Goal: Communication & Community: Answer question/provide support

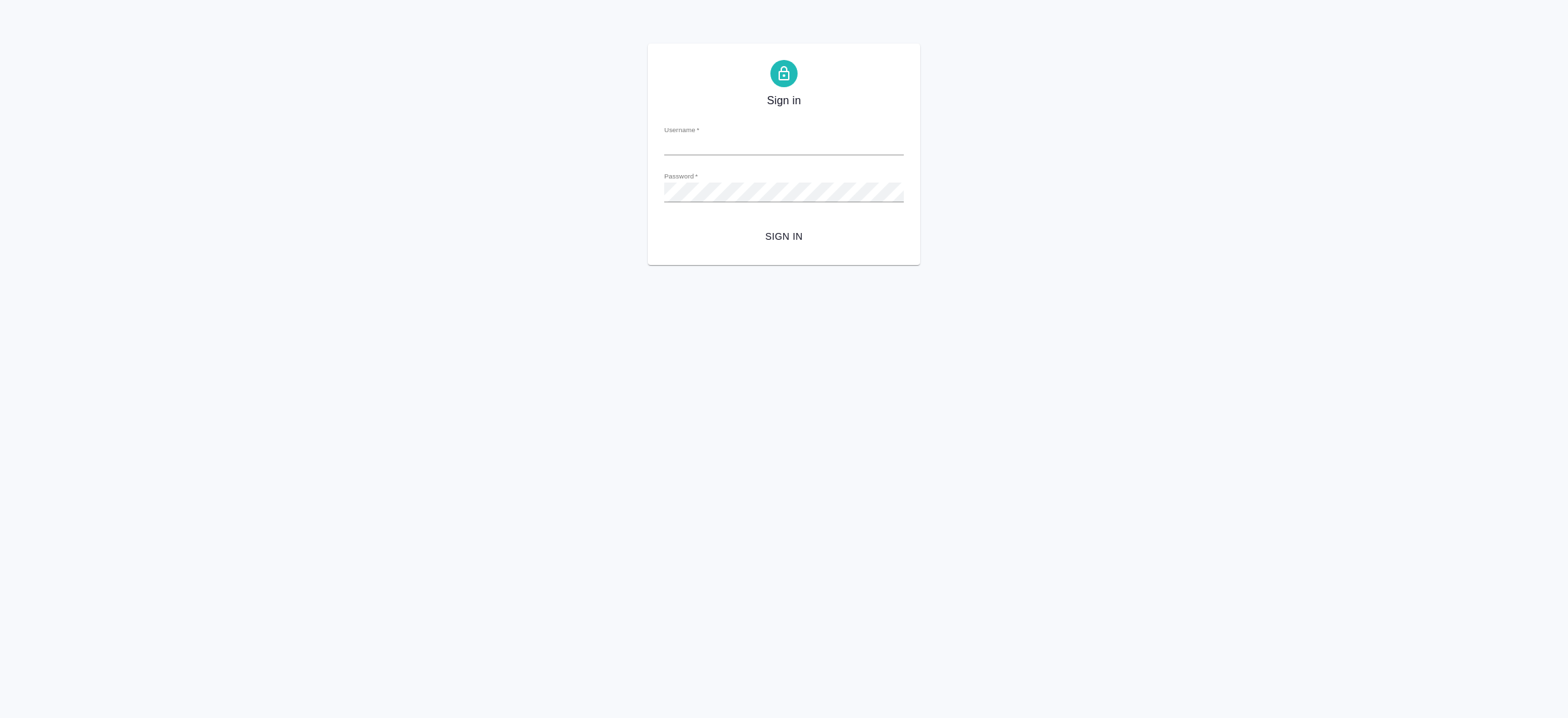
type input "[EMAIL_ADDRESS][DOMAIN_NAME]"
click at [726, 228] on span "Sign in" at bounding box center [783, 236] width 217 height 17
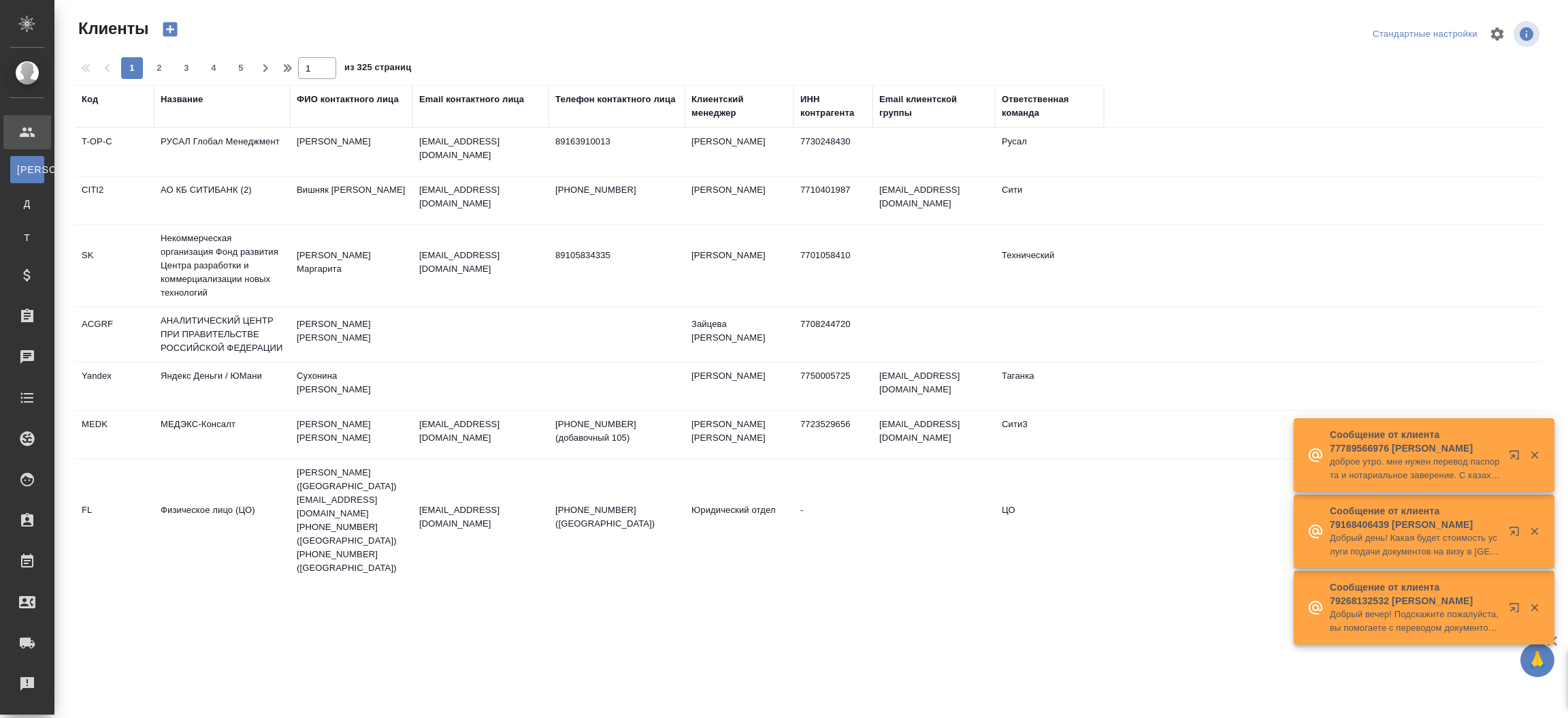
select select "RU"
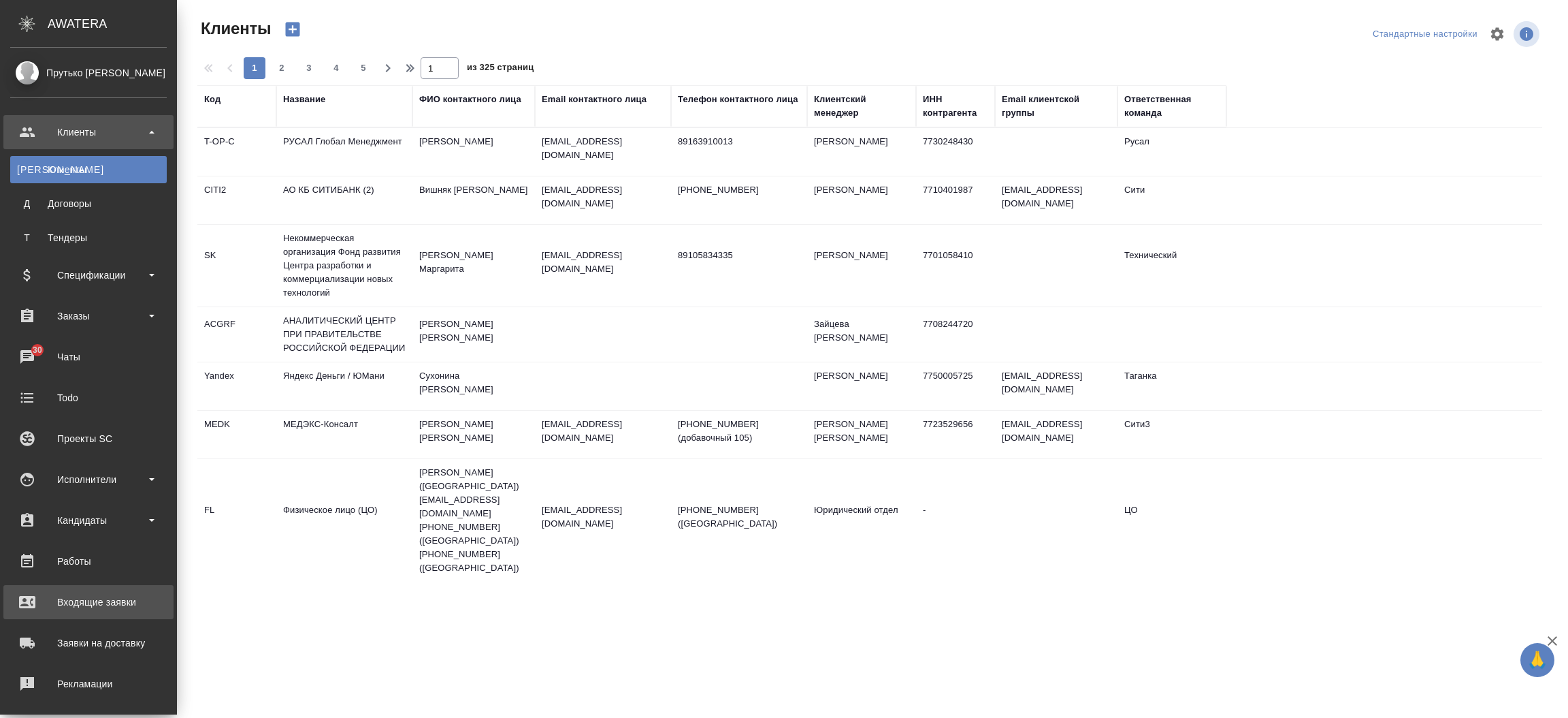
click at [89, 599] on div "Входящие заявки" at bounding box center [88, 602] width 157 height 21
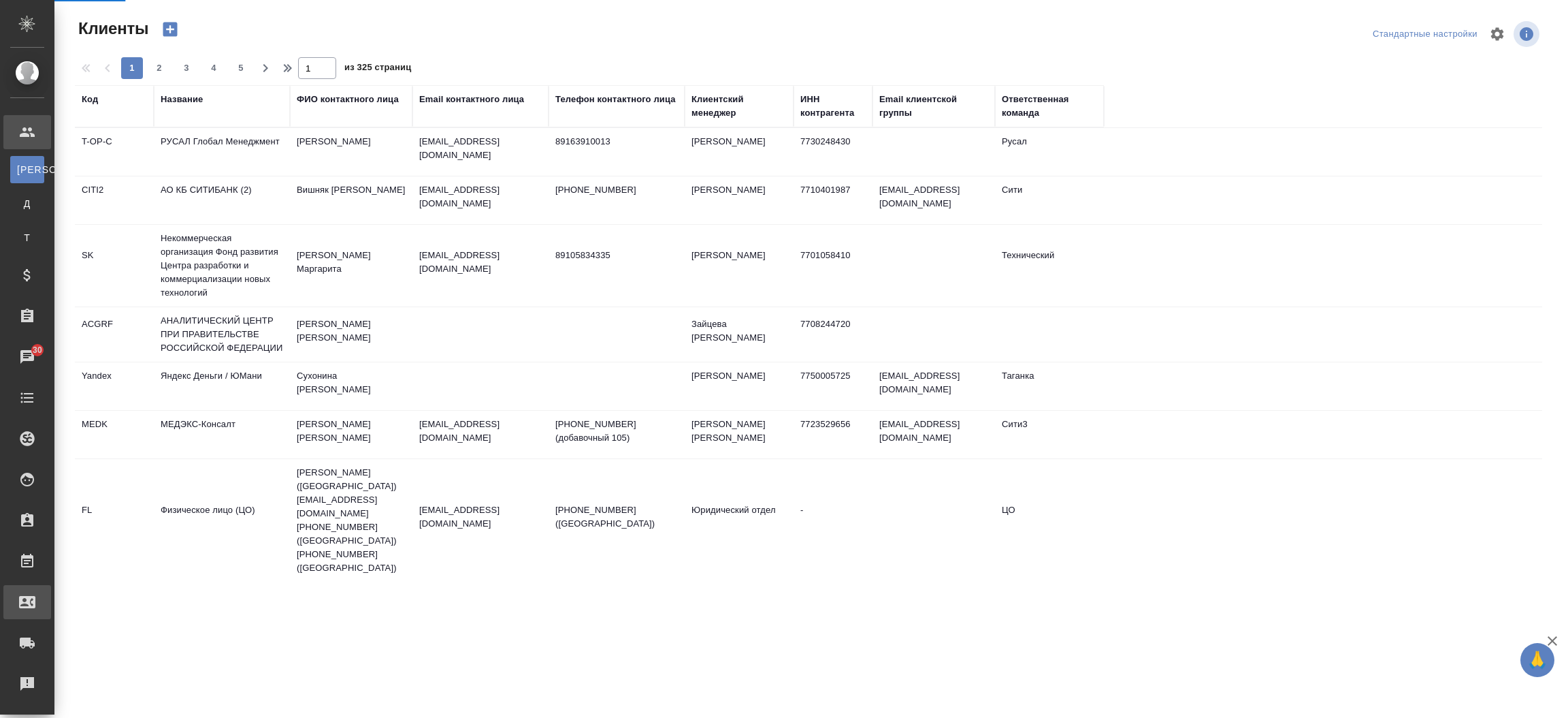
click at [89, 599] on div ".cls-1 fill:#fff; AWATERA Прутько [PERSON_NAME] Клиенты К Клиенты Д Договоры Т …" at bounding box center [784, 359] width 1568 height 718
select select "RU"
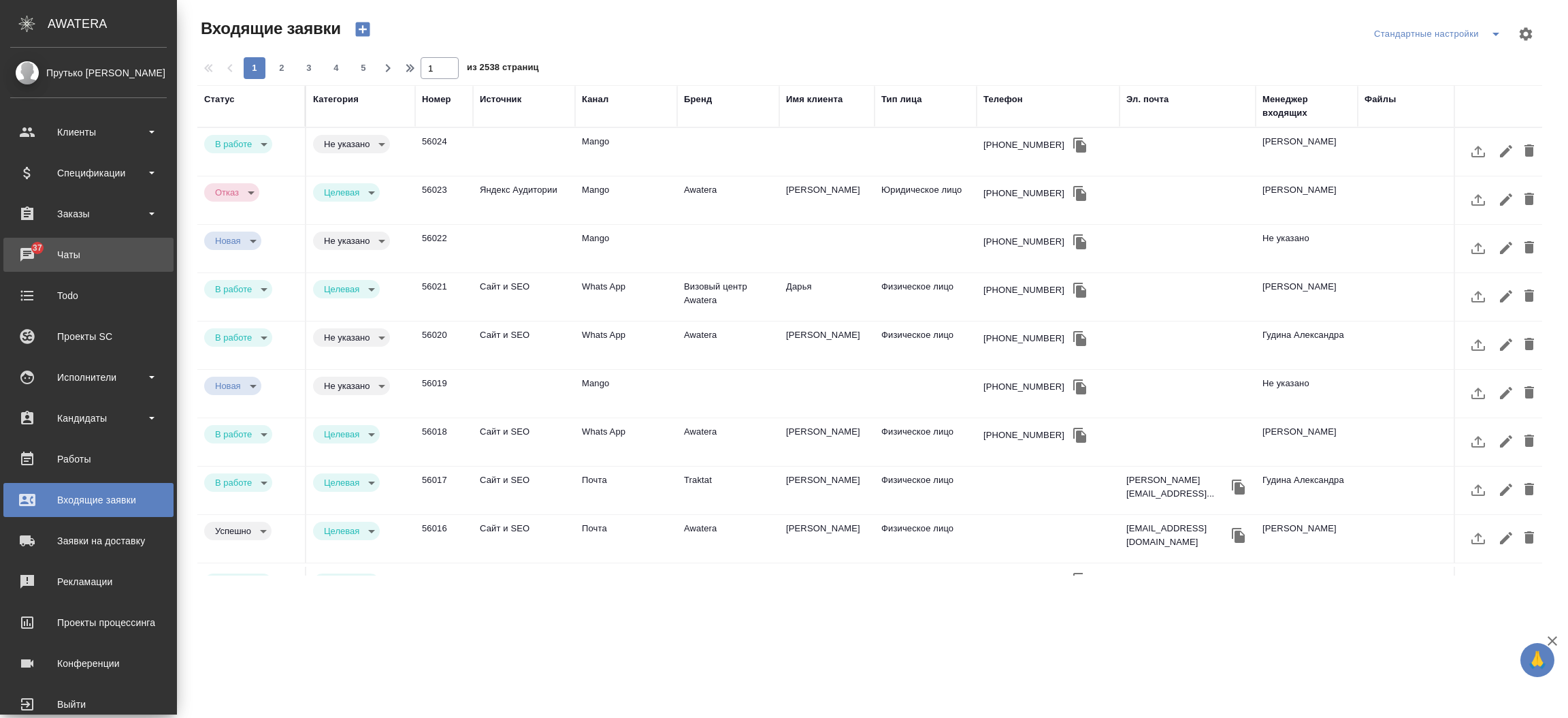
click at [27, 245] on div "Чаты" at bounding box center [88, 254] width 157 height 21
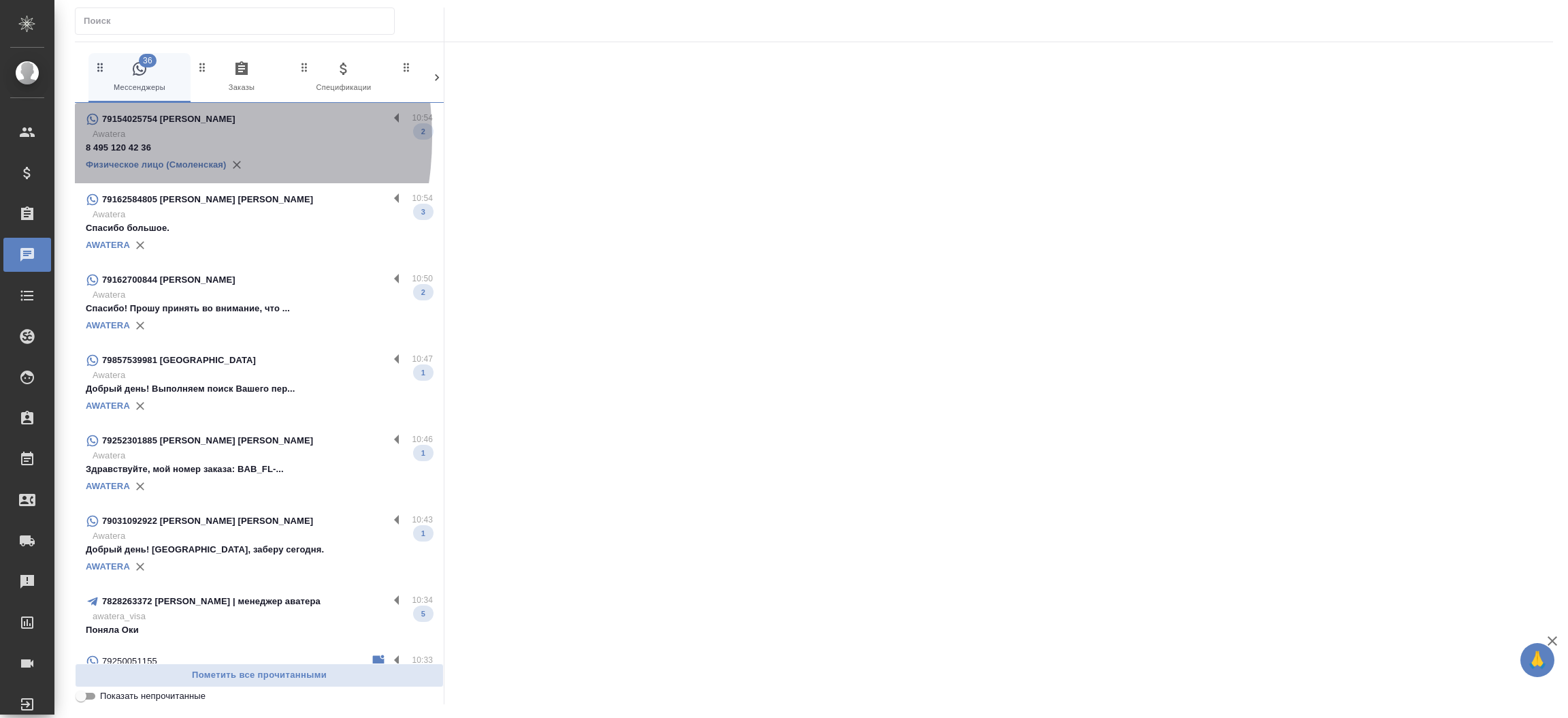
click at [116, 138] on p "Awatera" at bounding box center [262, 134] width 340 height 14
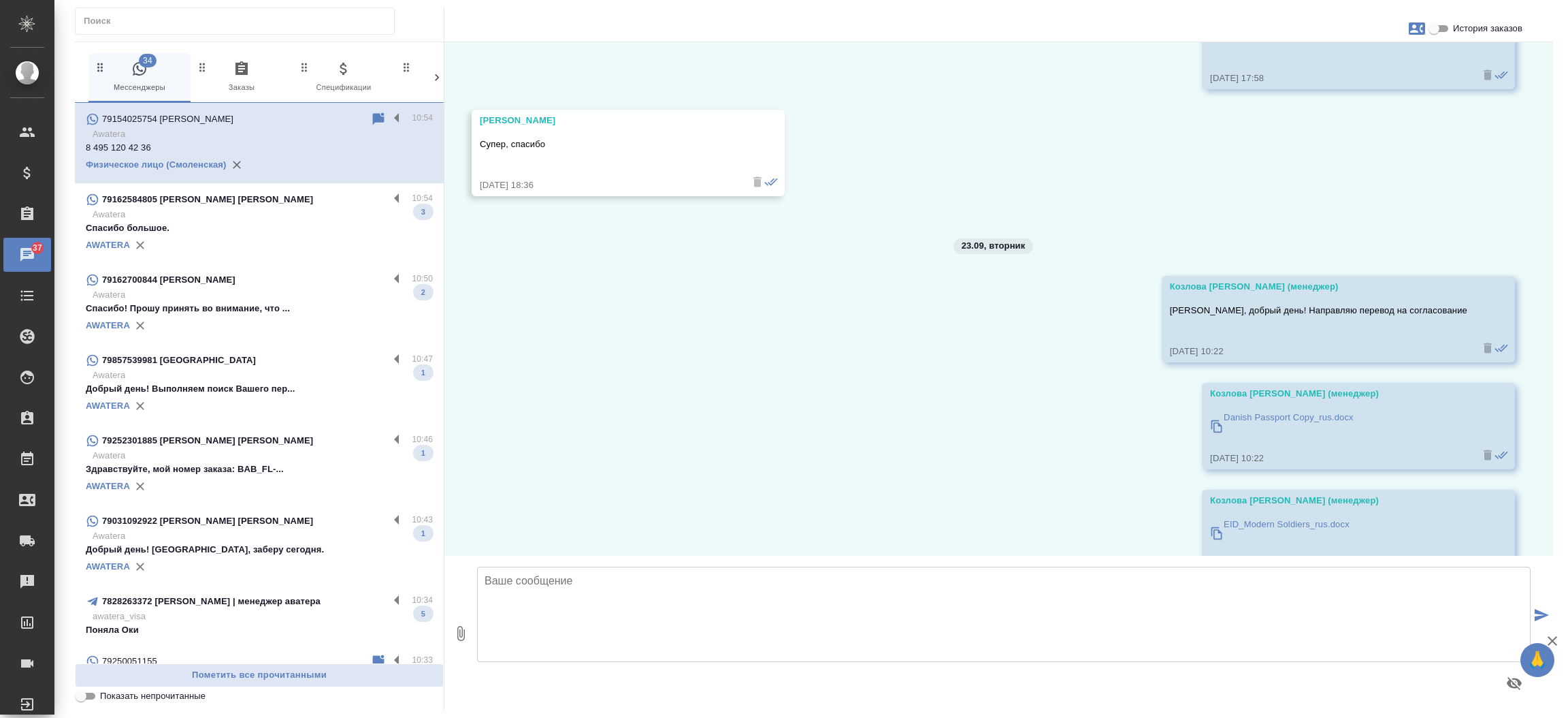
scroll to position [34717, 0]
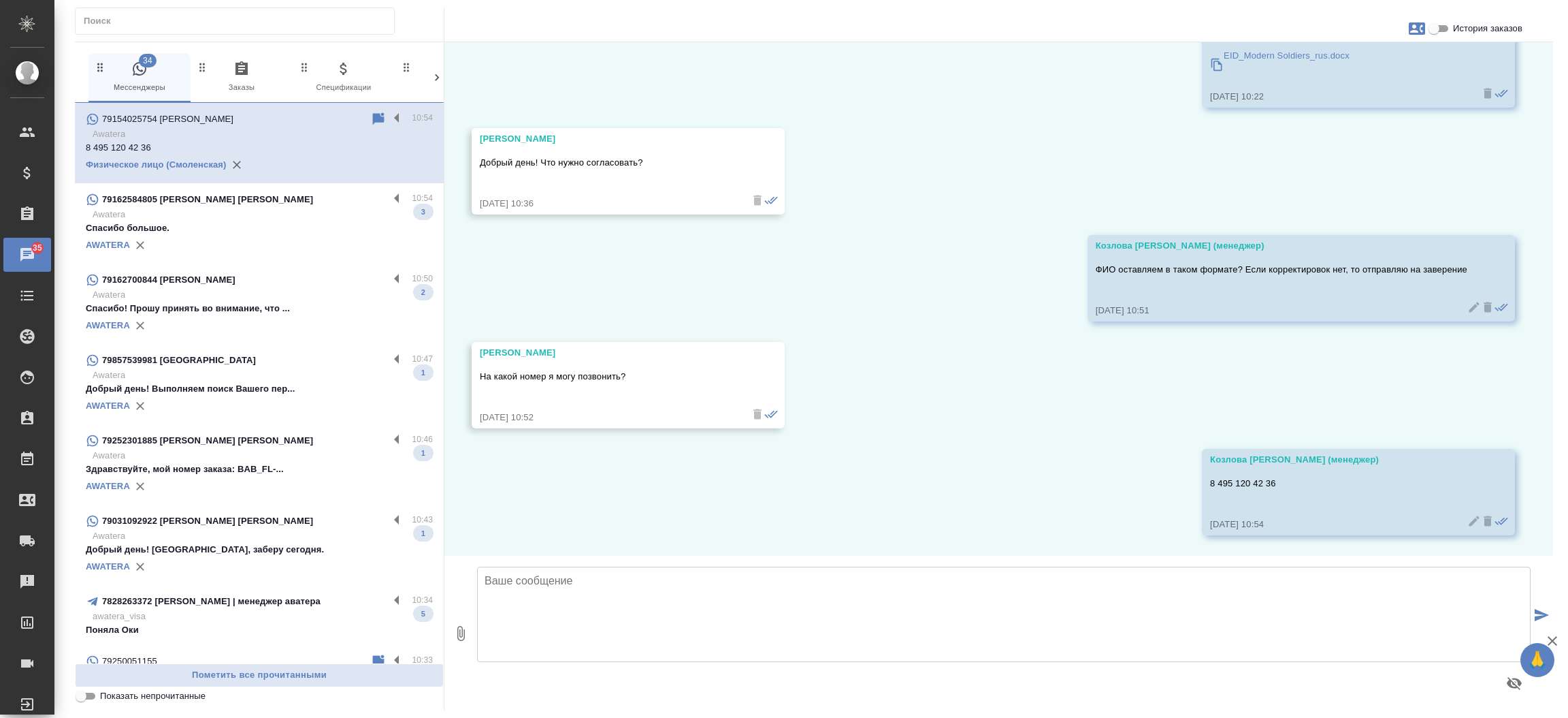
click at [196, 204] on p "79162584805 [PERSON_NAME] [PERSON_NAME]" at bounding box center [207, 200] width 211 height 14
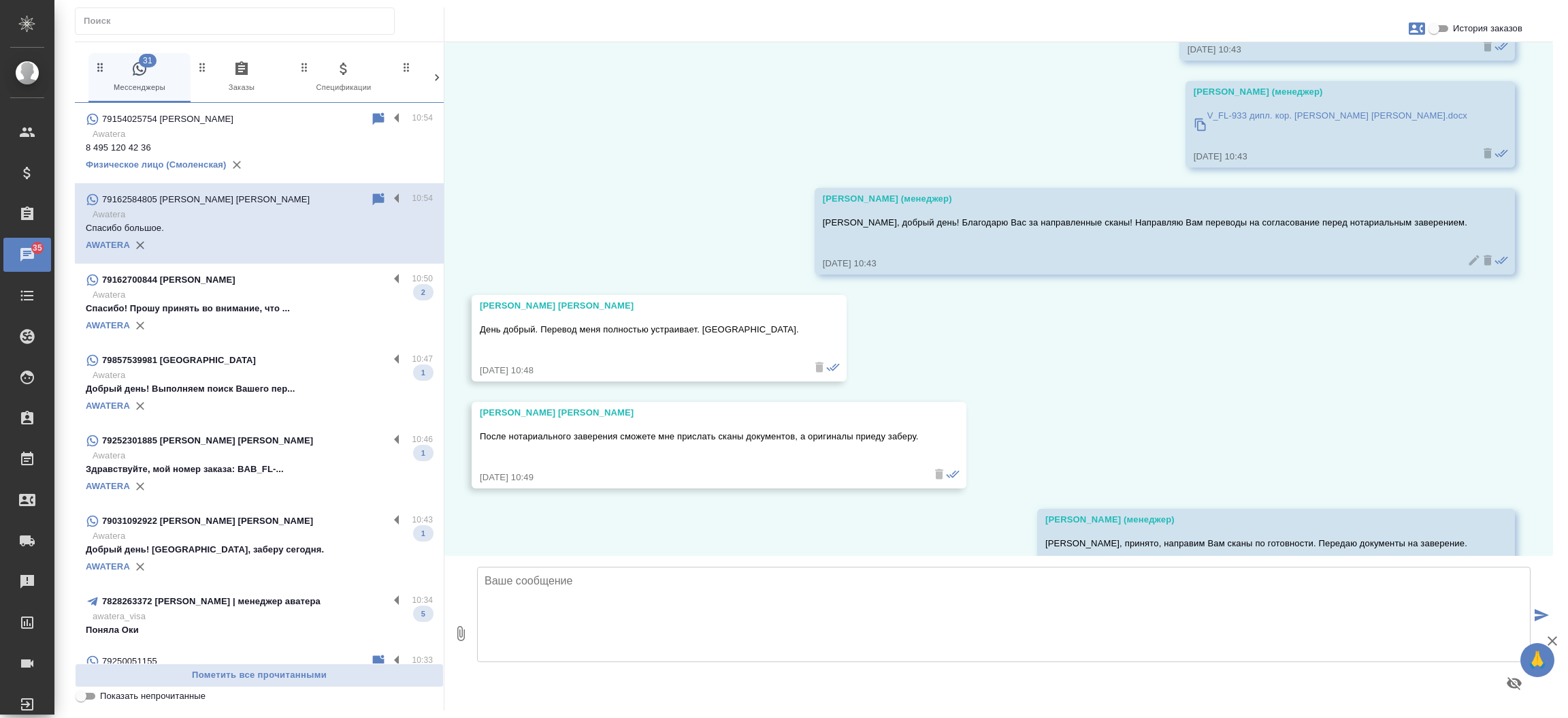
scroll to position [3238, 0]
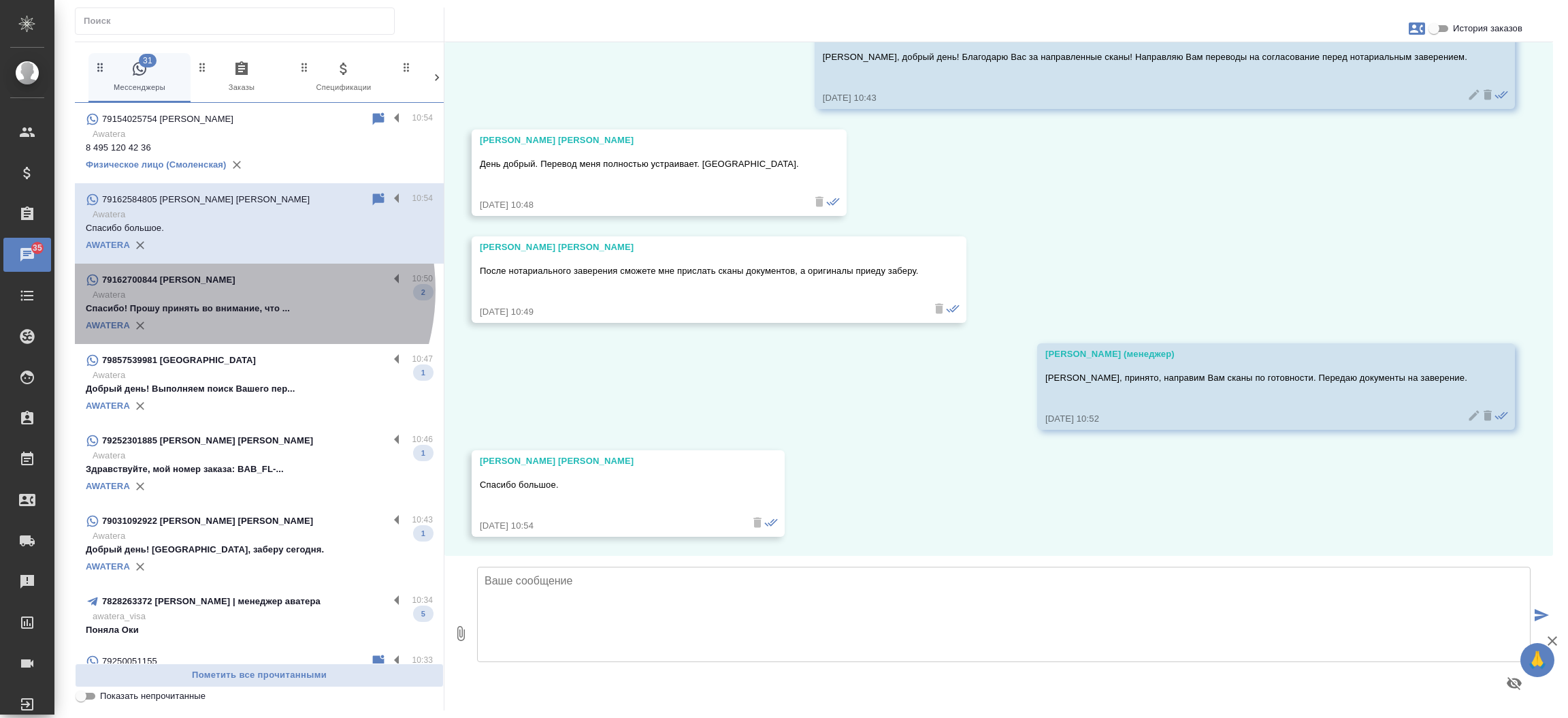
click at [218, 290] on p "Awatera" at bounding box center [262, 295] width 340 height 14
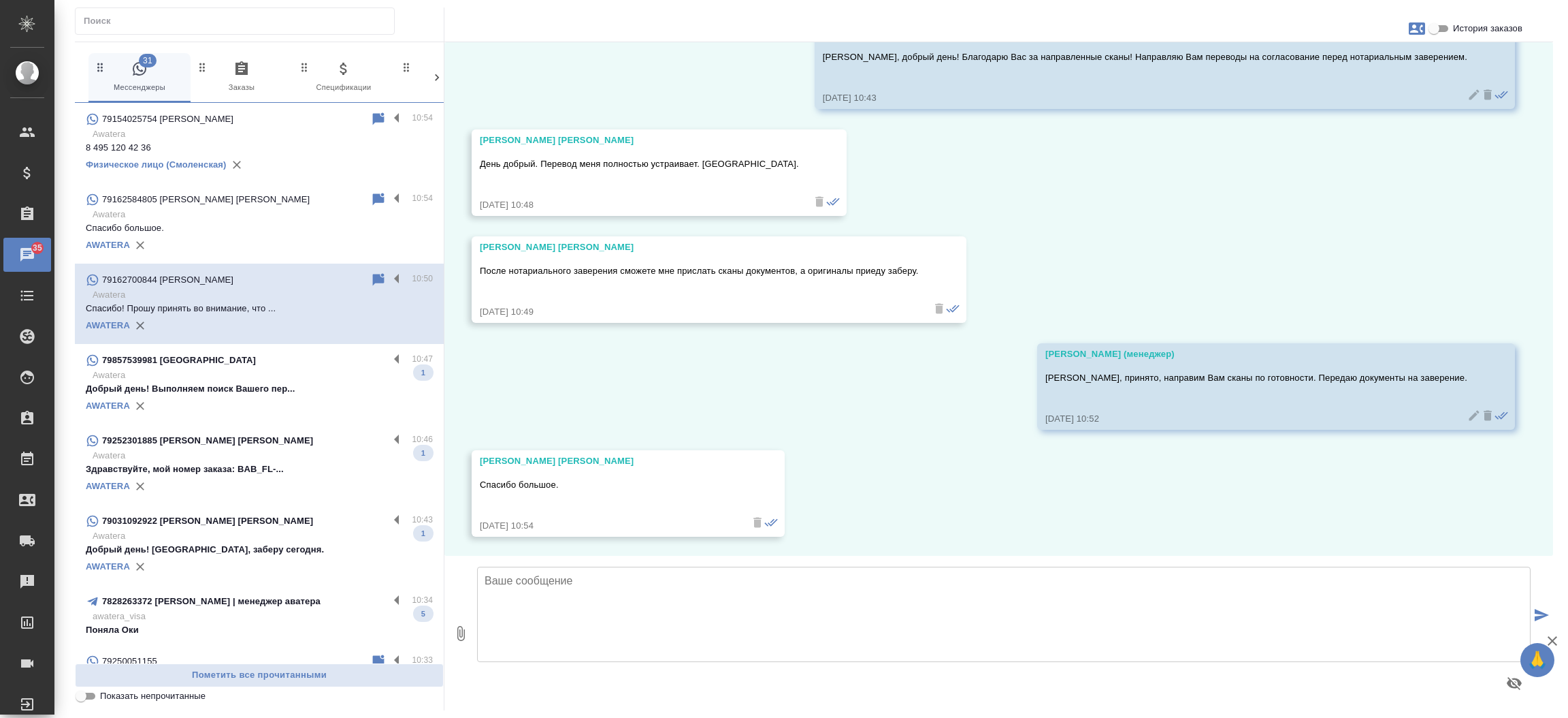
scroll to position [0, 0]
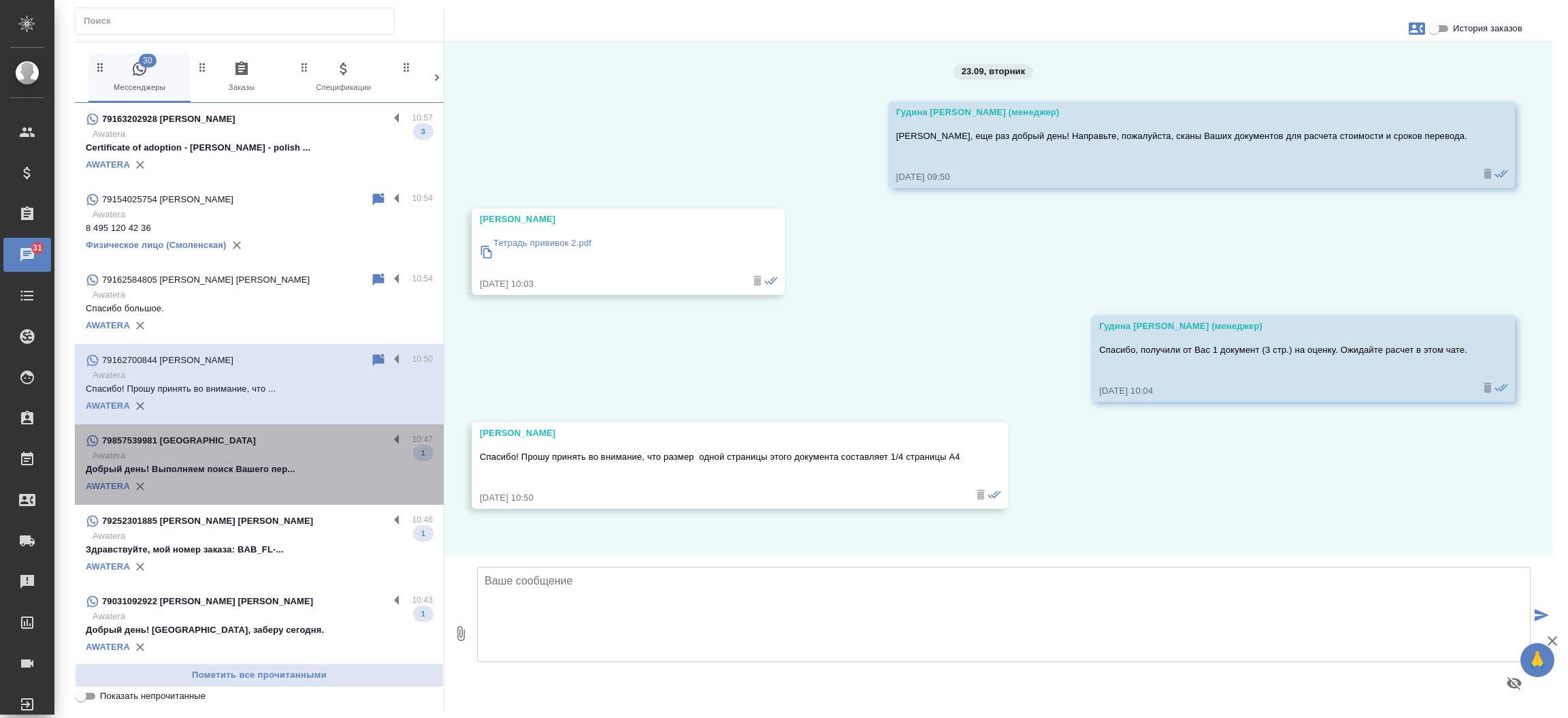
click at [271, 446] on div "79857539981 [GEOGRAPHIC_DATA]" at bounding box center [236, 441] width 303 height 16
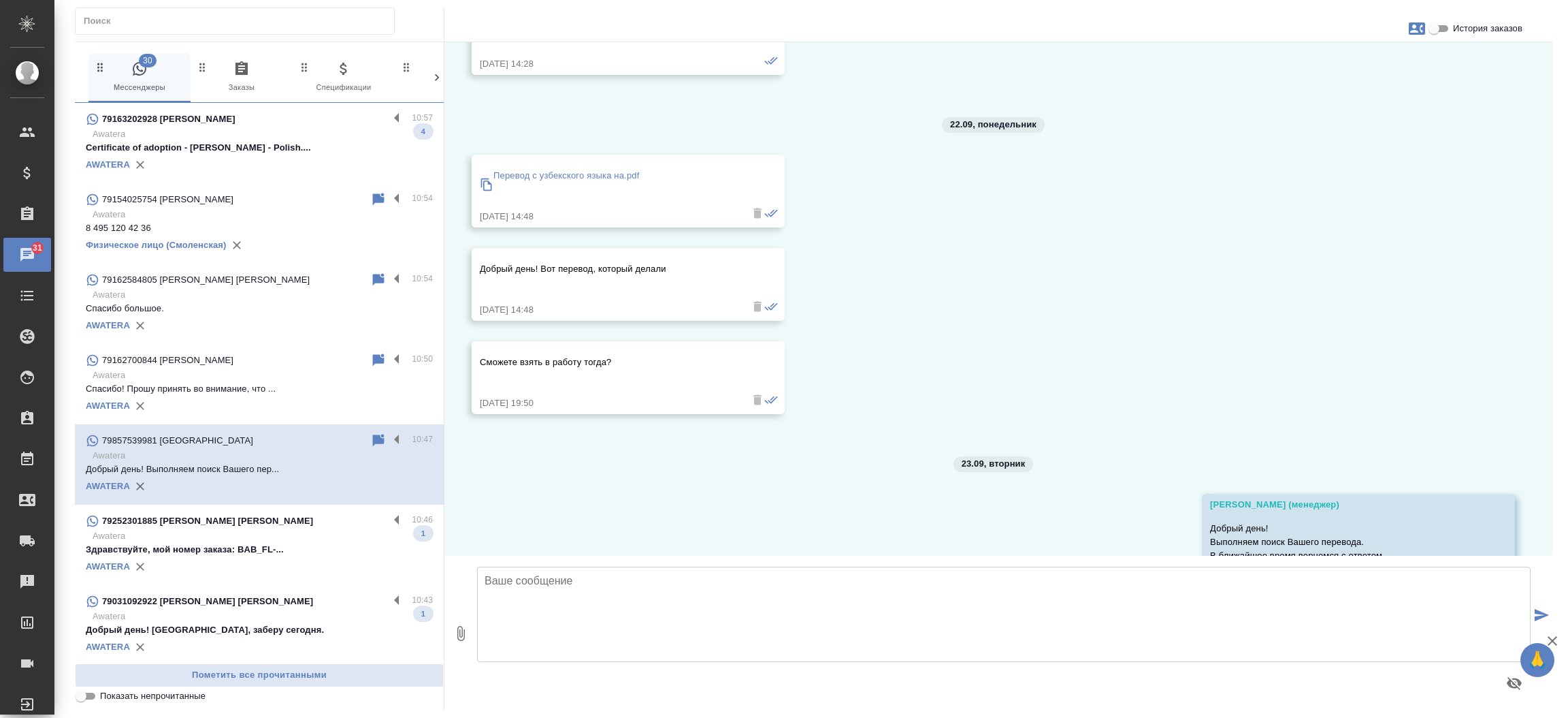
scroll to position [2910, 0]
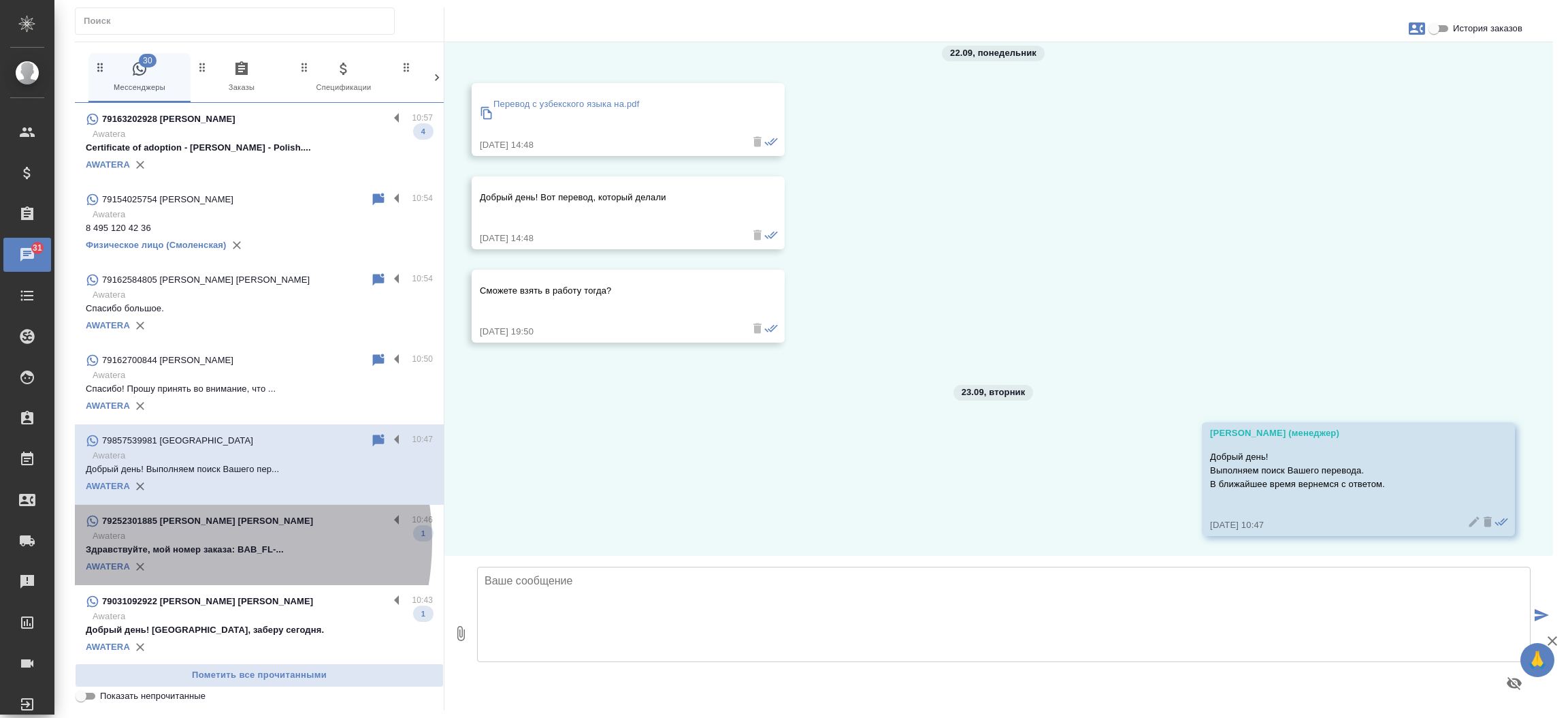
click at [165, 541] on p "Awatera" at bounding box center [262, 536] width 340 height 14
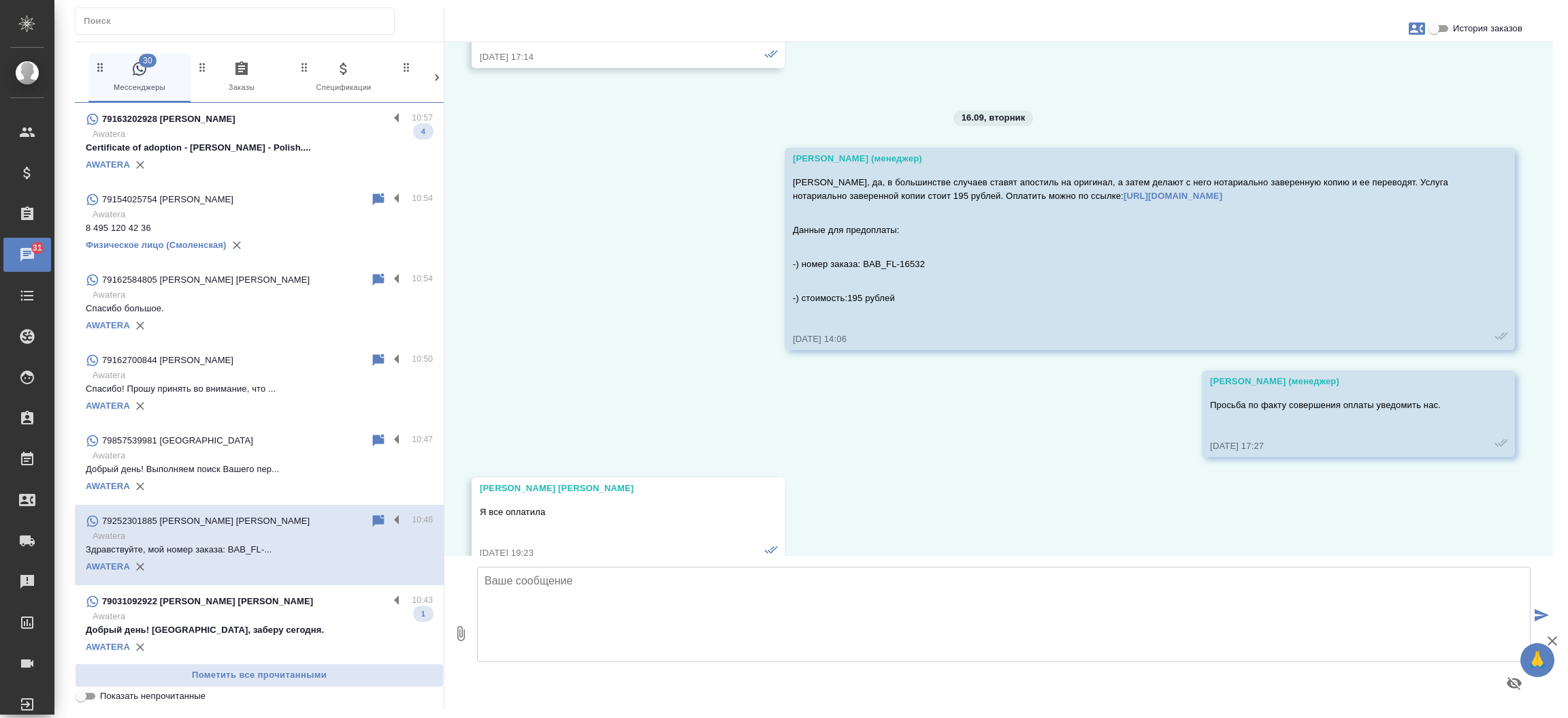
scroll to position [8716, 0]
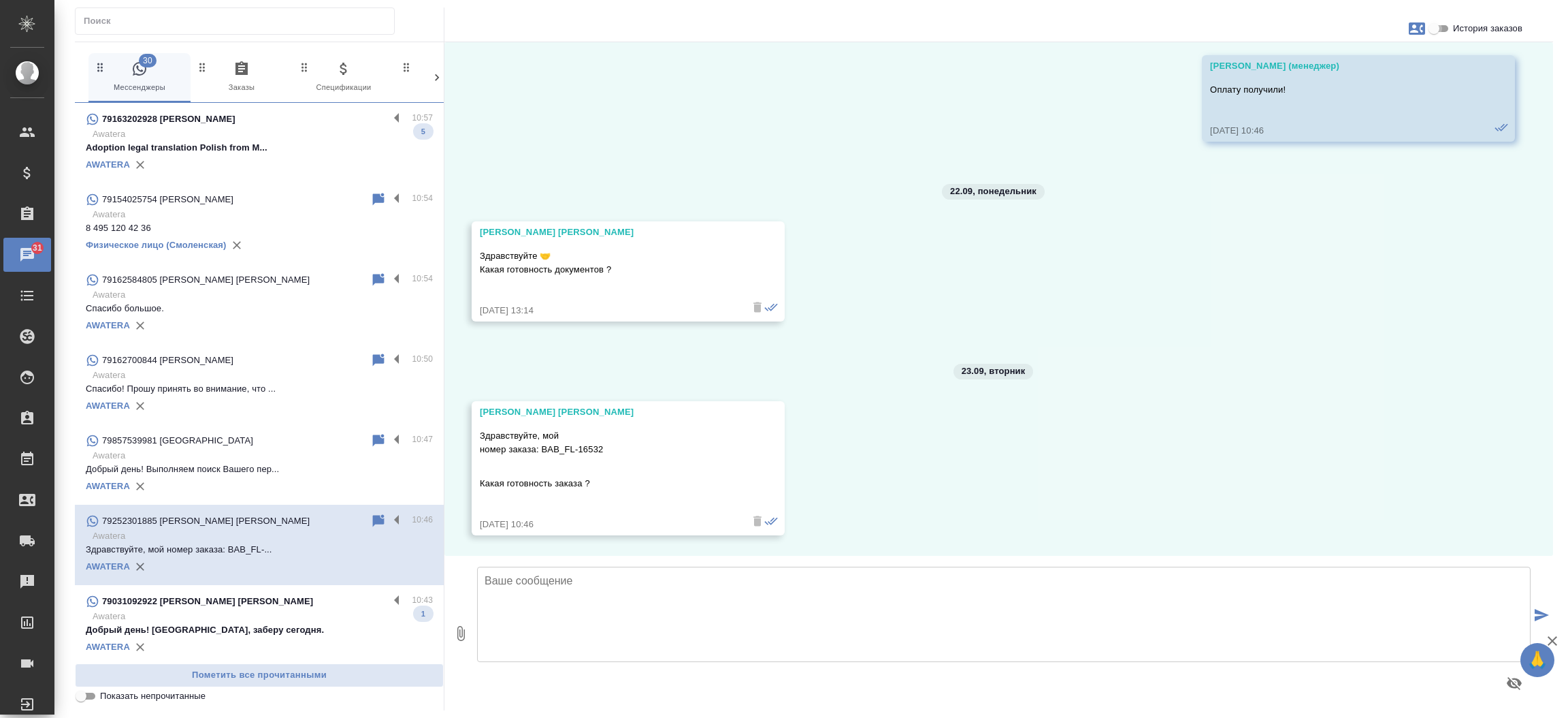
click at [1437, 23] on input "История заказов" at bounding box center [1433, 29] width 49 height 16
checkbox input "true"
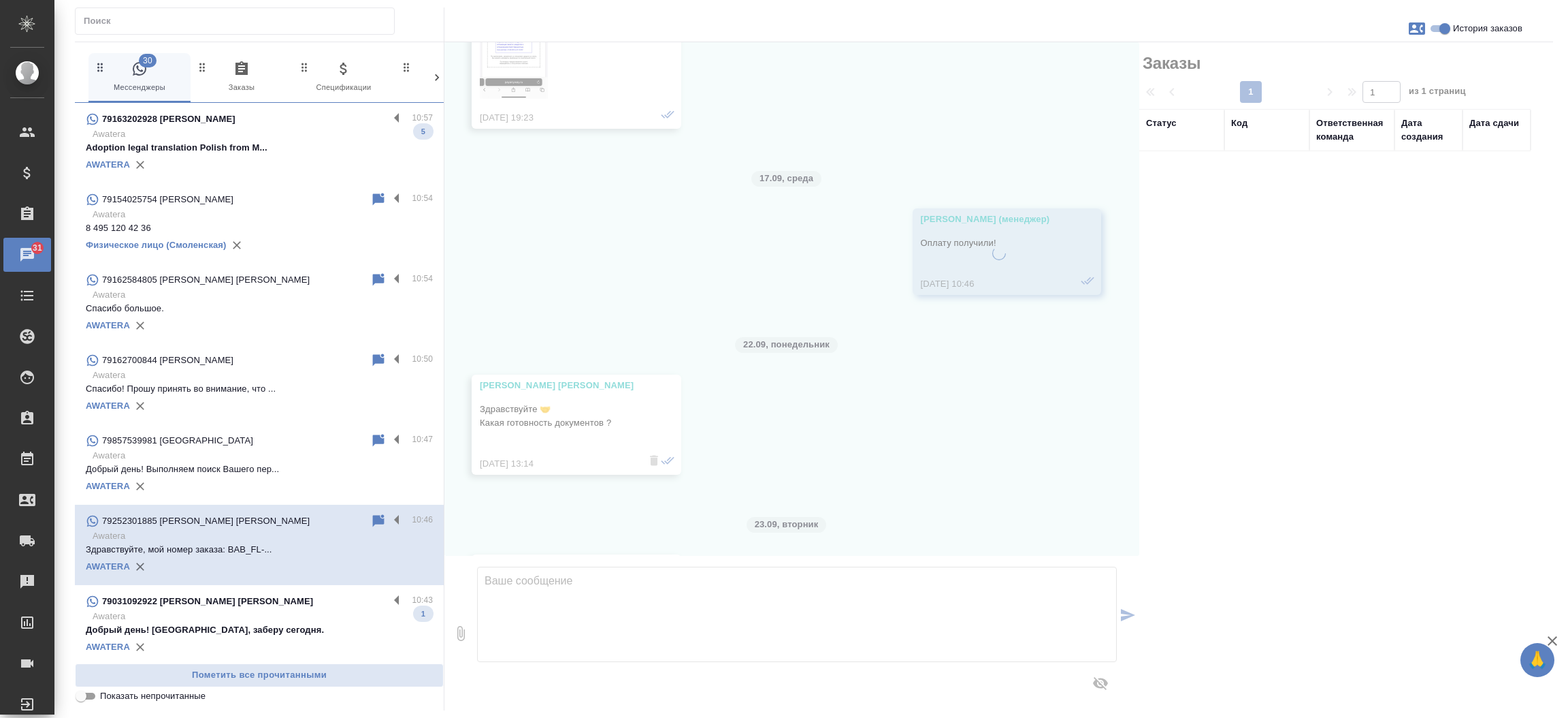
scroll to position [8894, 0]
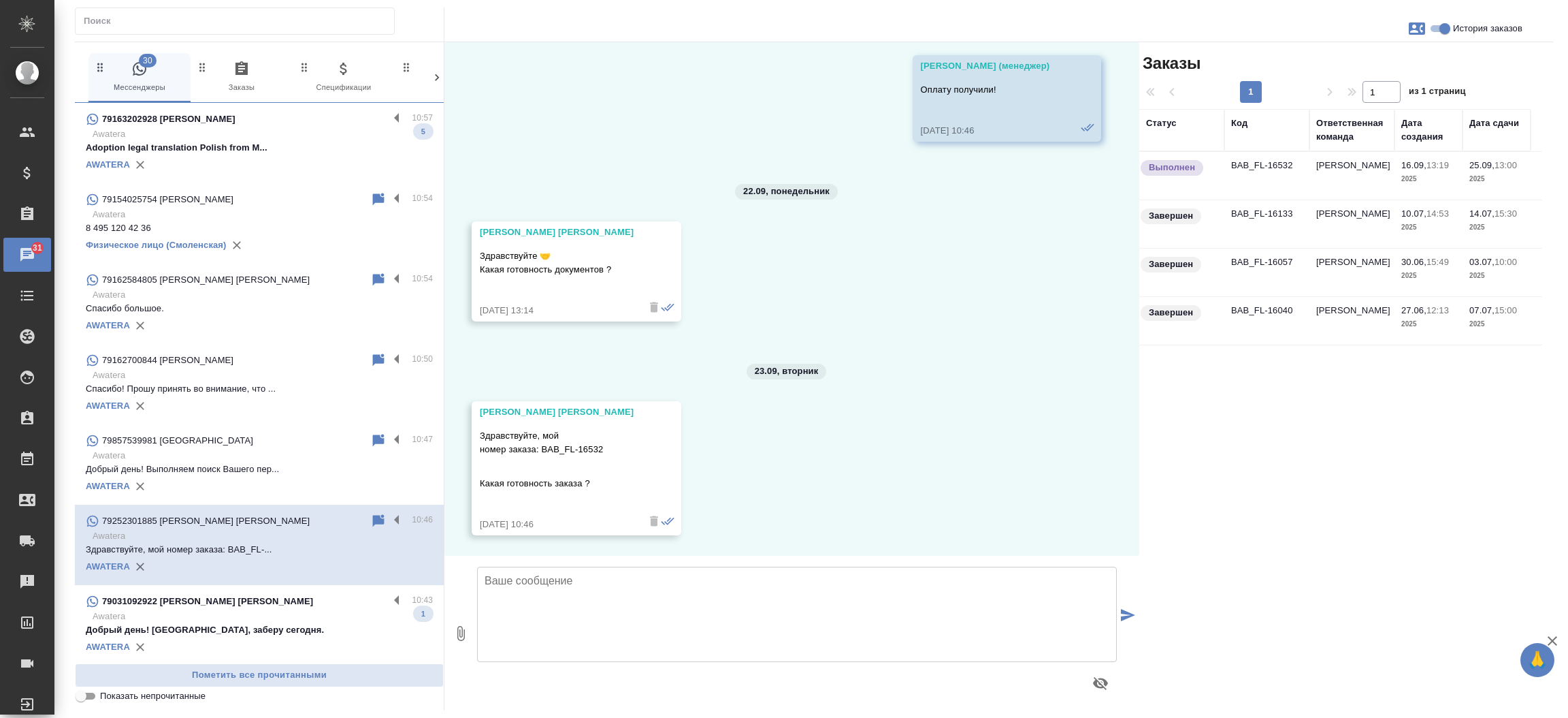
click at [1279, 162] on td "BAB_FL-16532" at bounding box center [1267, 176] width 85 height 48
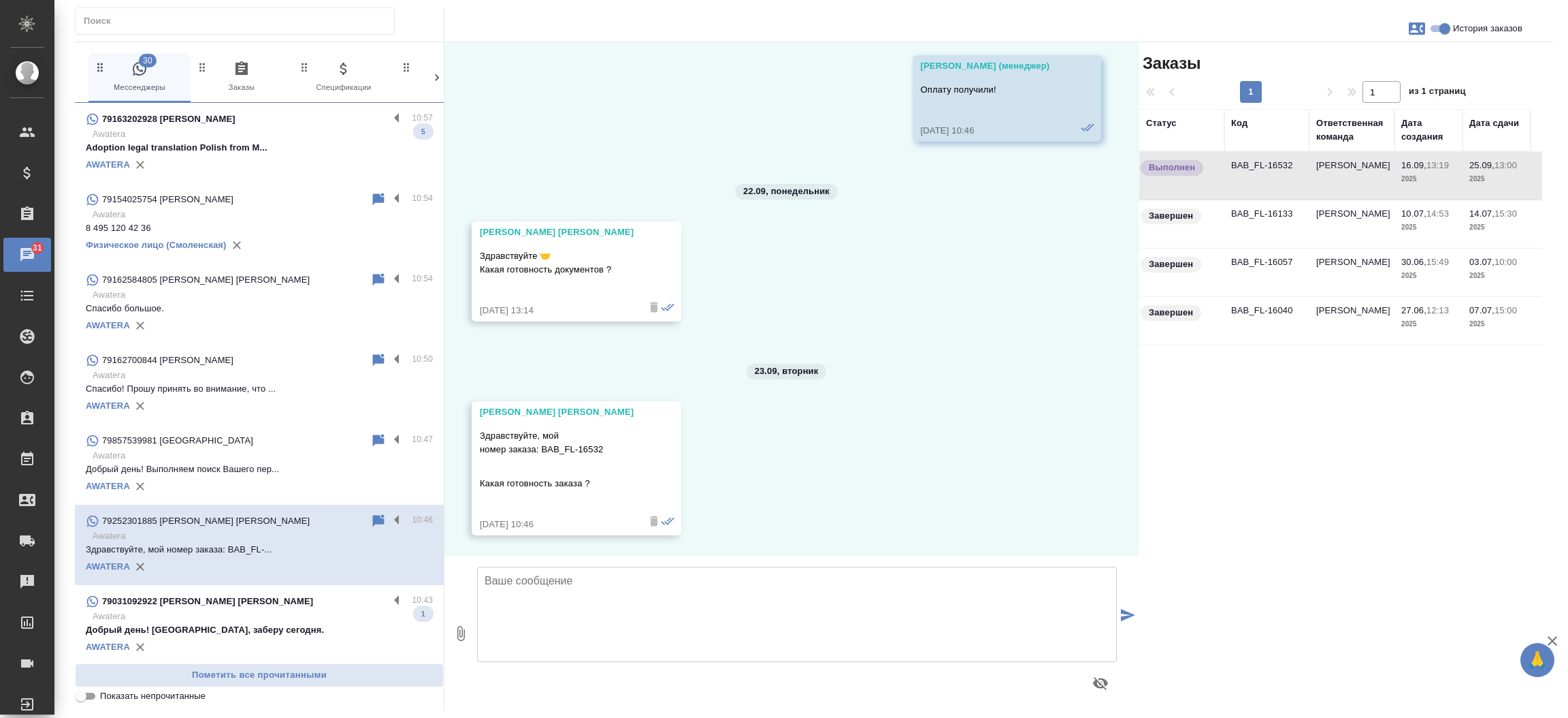
click at [1279, 162] on td "BAB_FL-16532" at bounding box center [1267, 176] width 85 height 48
click at [160, 612] on p "Awatera" at bounding box center [262, 617] width 340 height 14
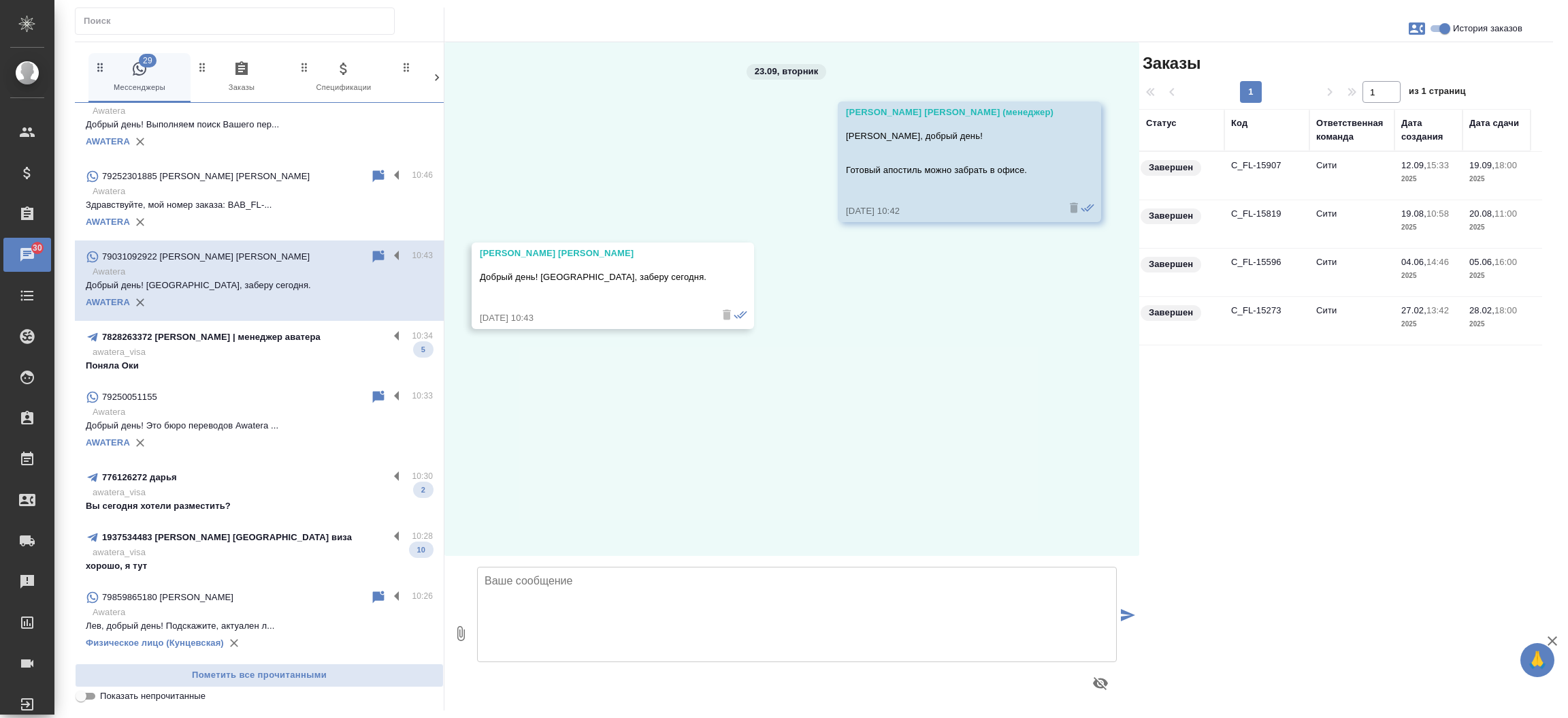
scroll to position [406, 0]
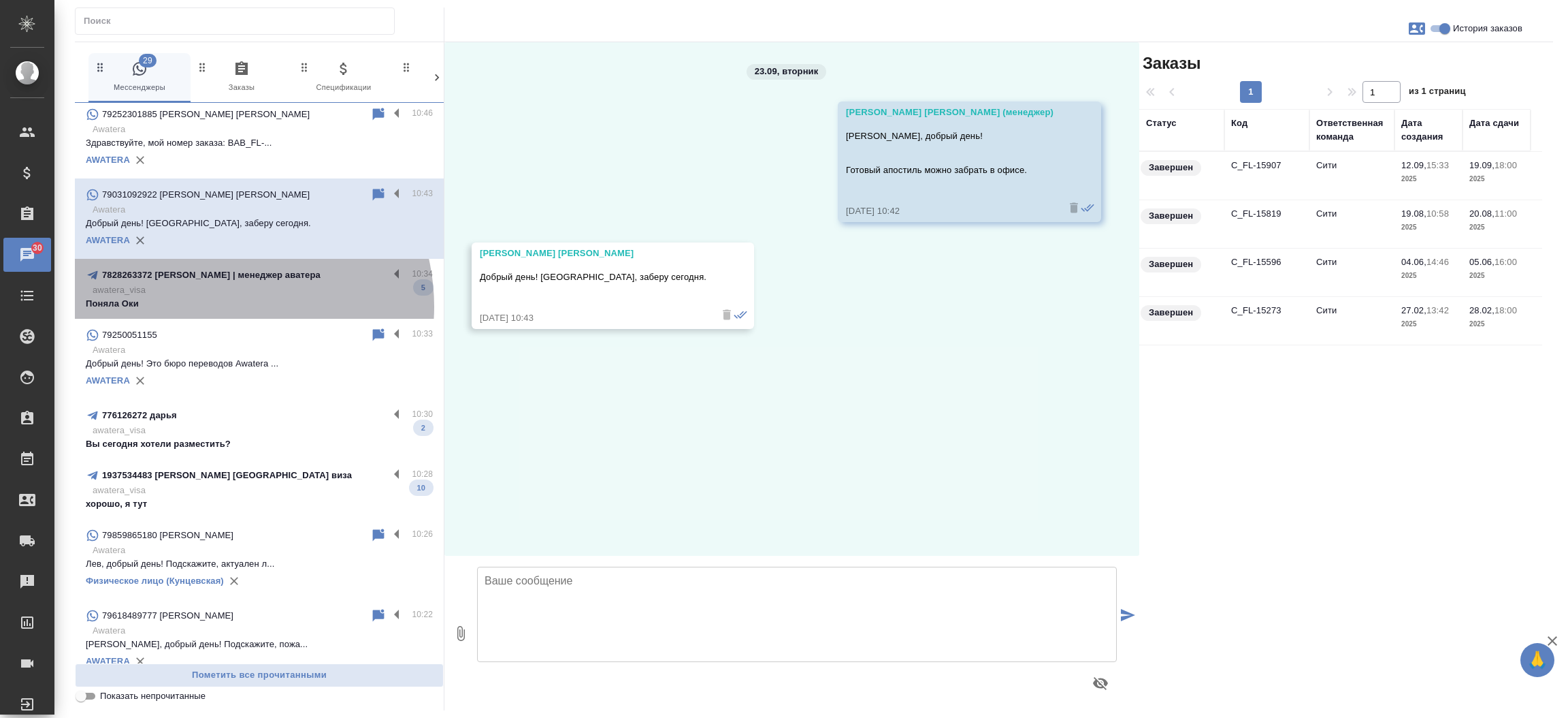
click at [217, 306] on p "Поняла Оки" at bounding box center [259, 304] width 347 height 14
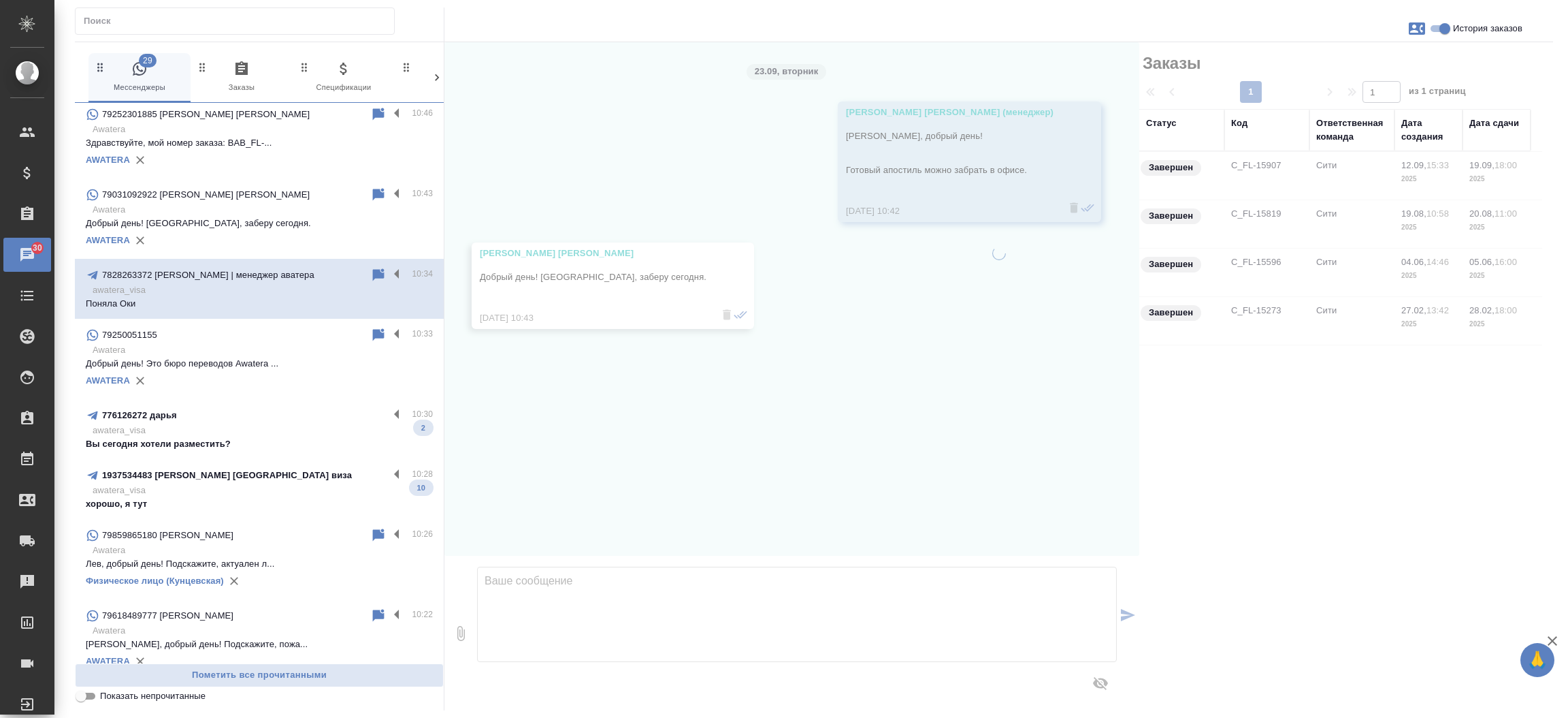
click at [226, 424] on p "awatera_visa" at bounding box center [262, 431] width 340 height 14
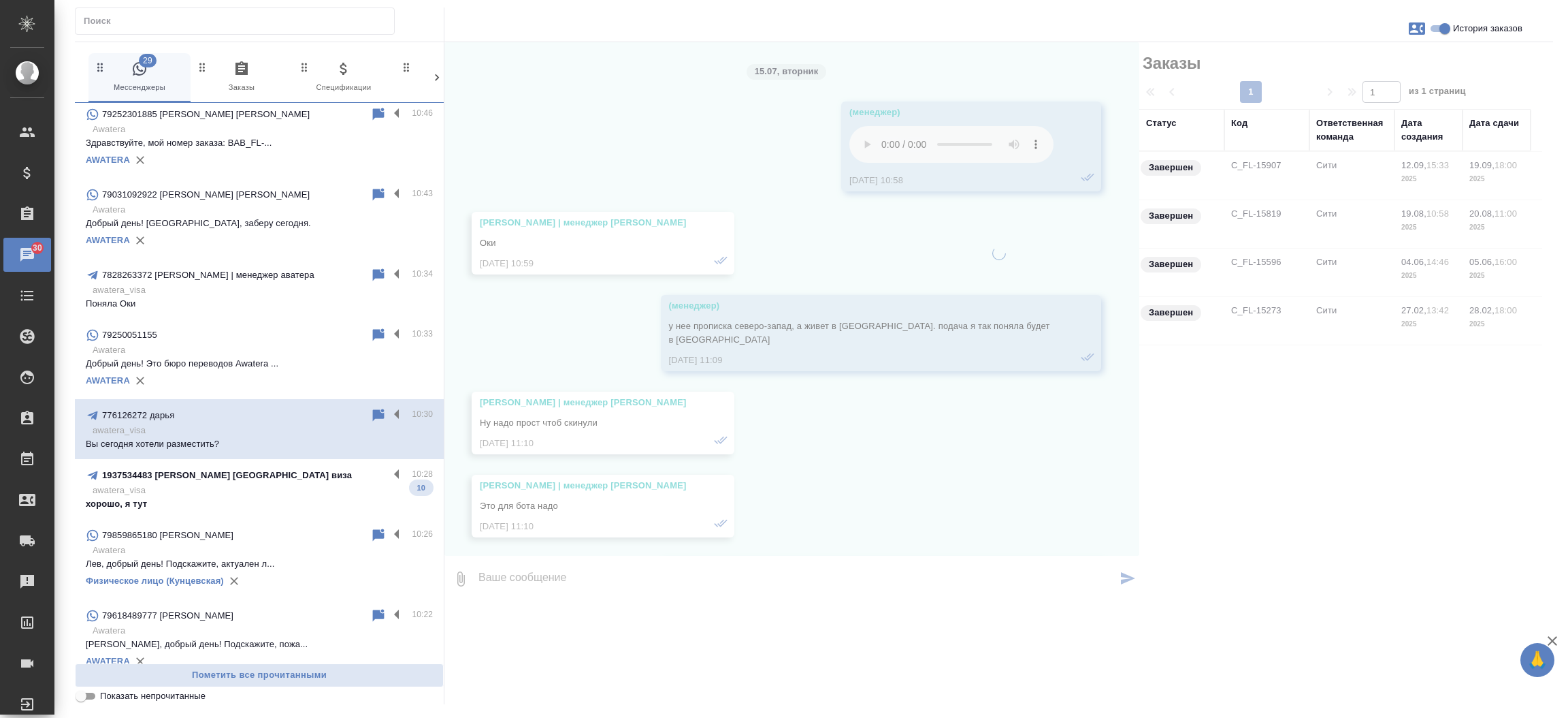
click at [186, 439] on p "Вы сегодня хотели разместить?" at bounding box center [259, 444] width 347 height 14
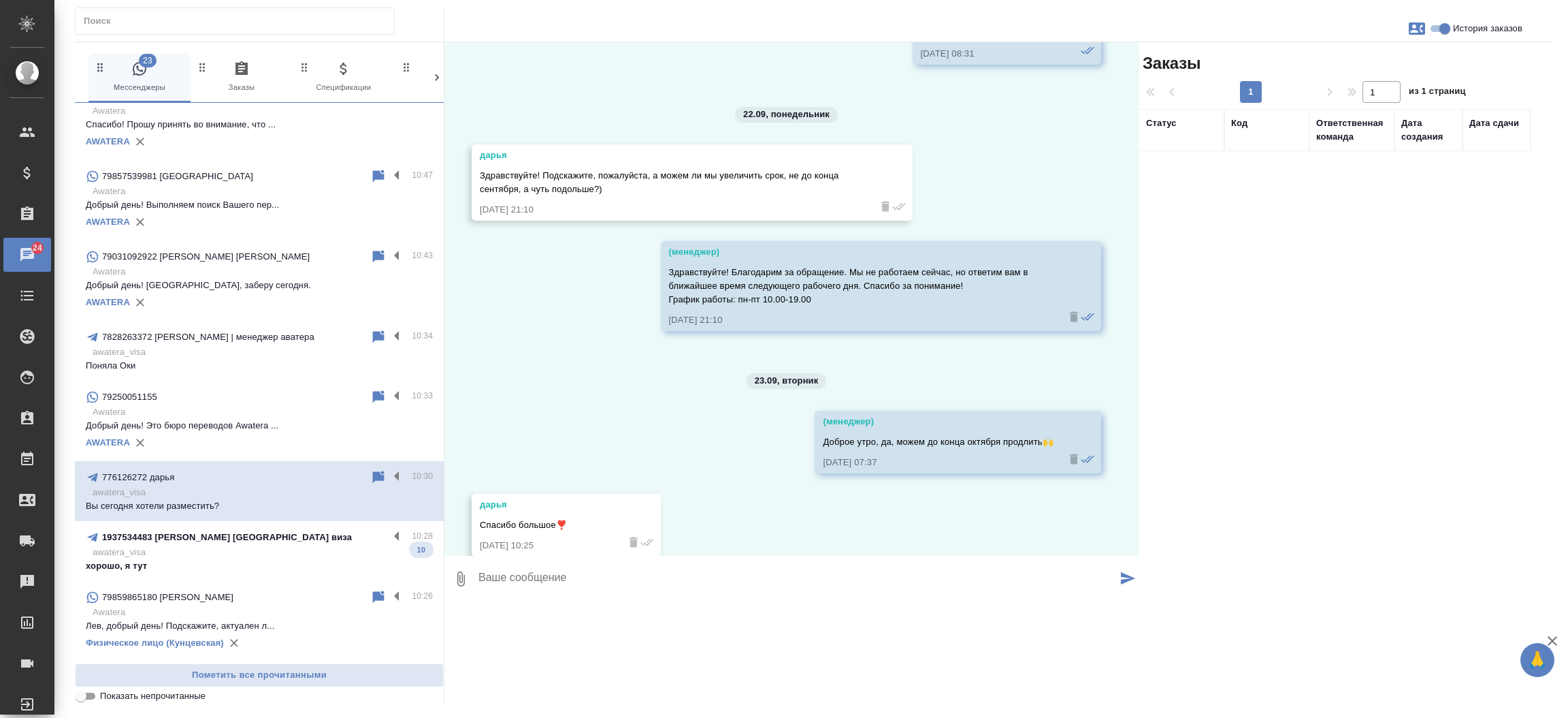
scroll to position [436, 0]
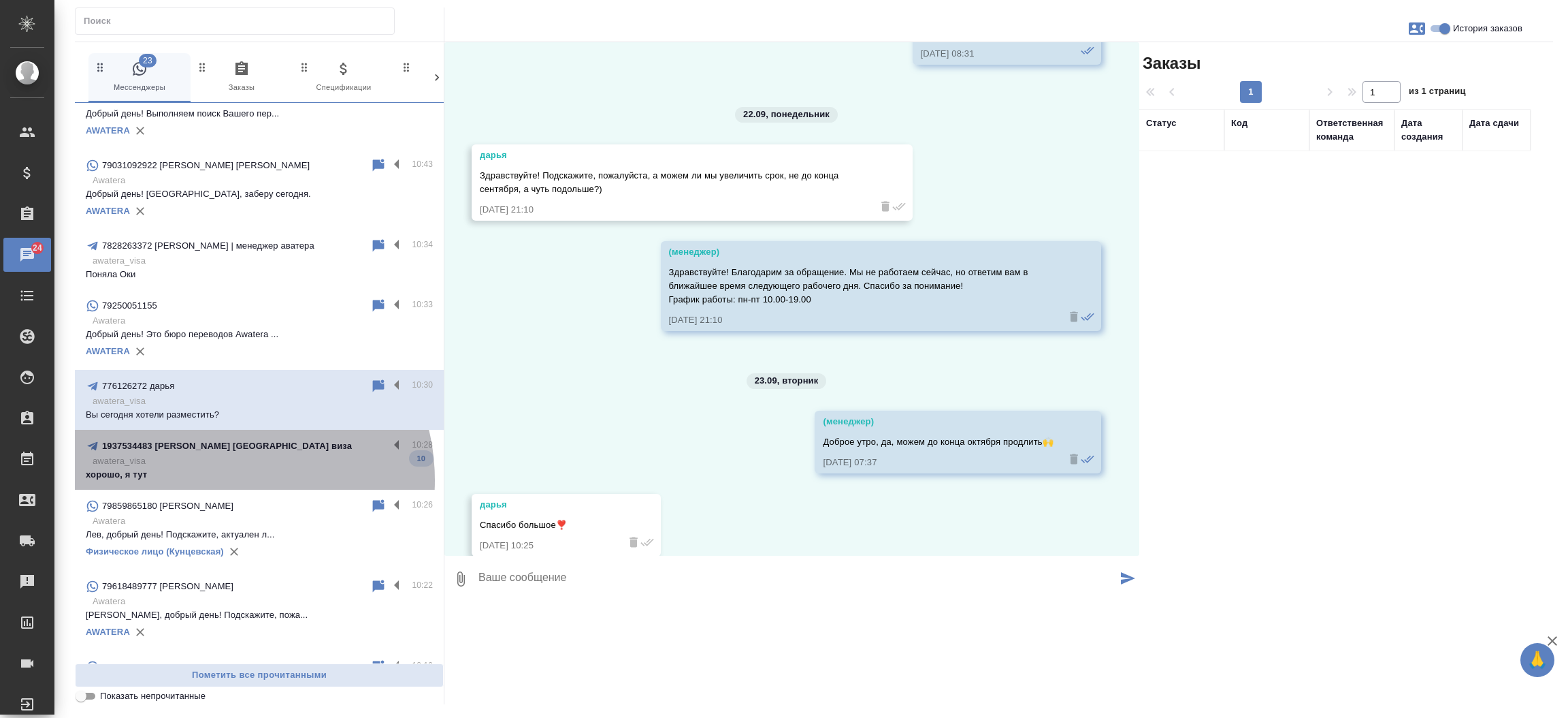
click at [219, 480] on p "хорошо, я тут" at bounding box center [259, 475] width 347 height 14
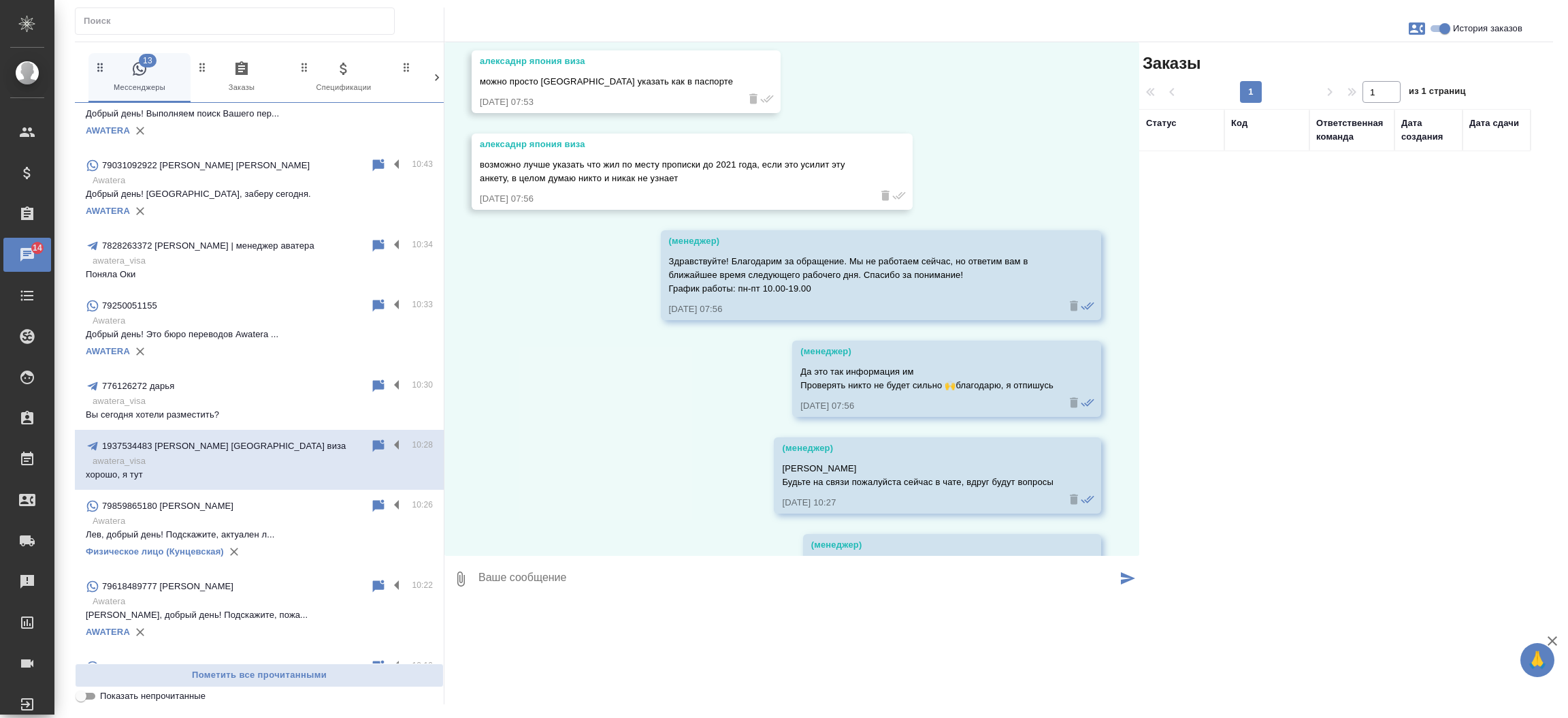
scroll to position [838, 0]
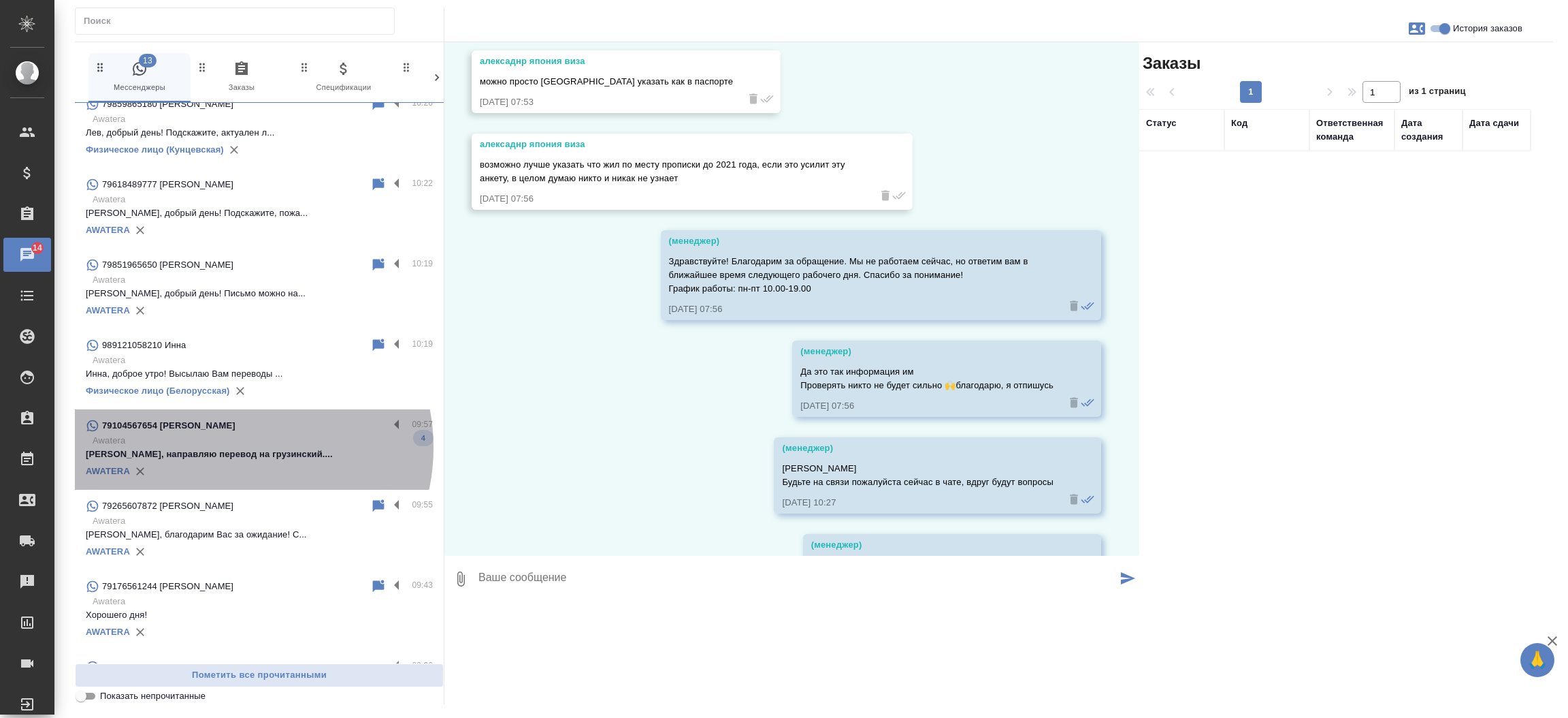
click at [232, 448] on p "[PERSON_NAME], направляю перевод на грузинский...." at bounding box center [259, 455] width 347 height 14
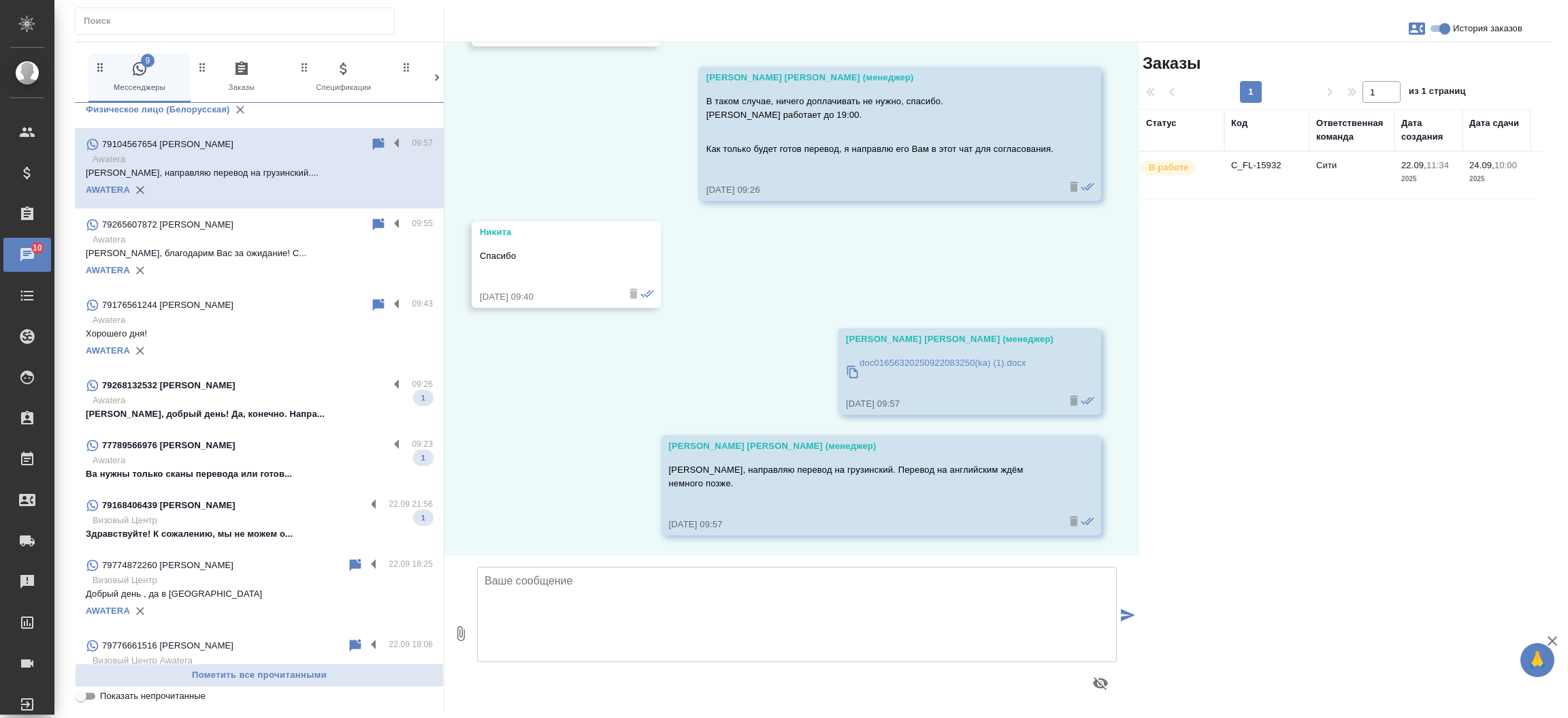
scroll to position [1125, 0]
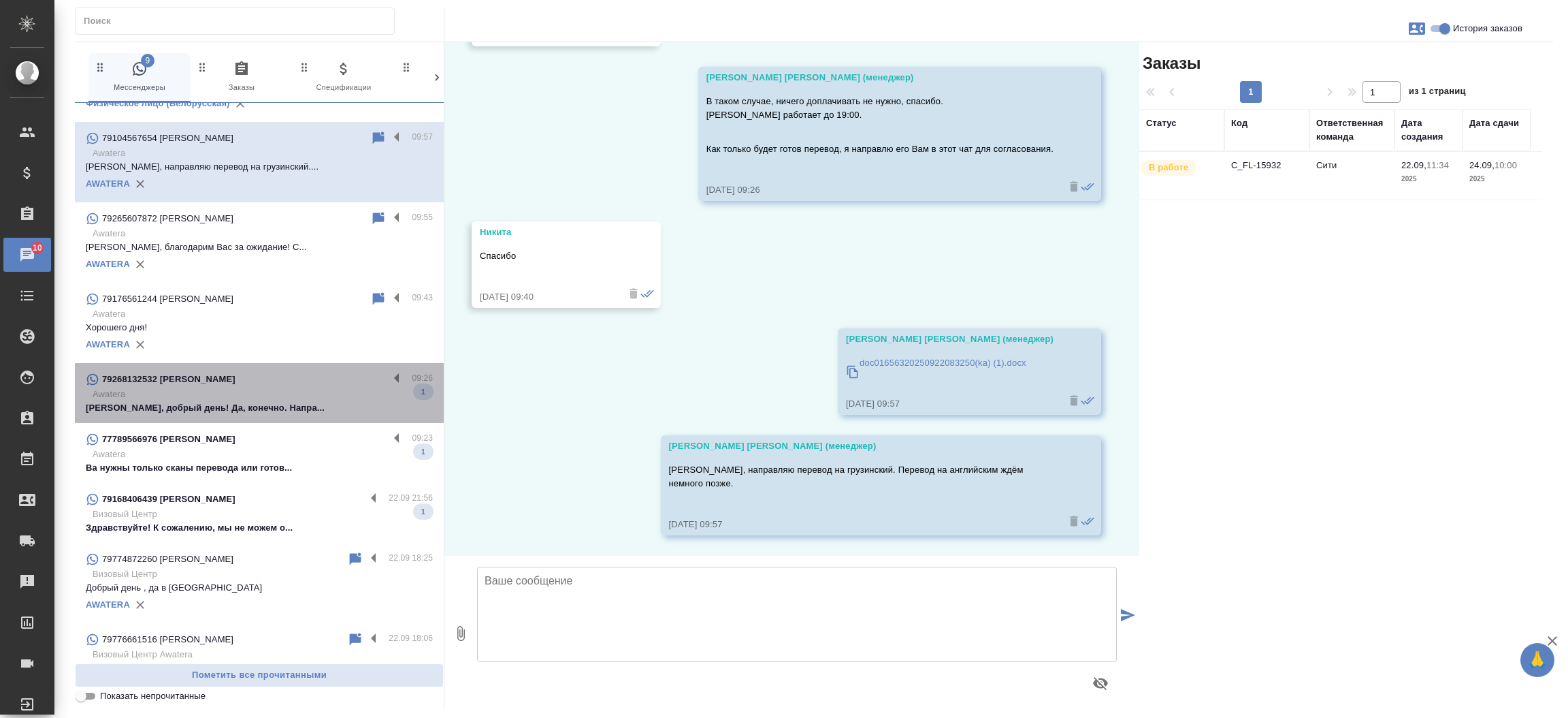
click at [289, 394] on p "Awatera" at bounding box center [262, 394] width 340 height 14
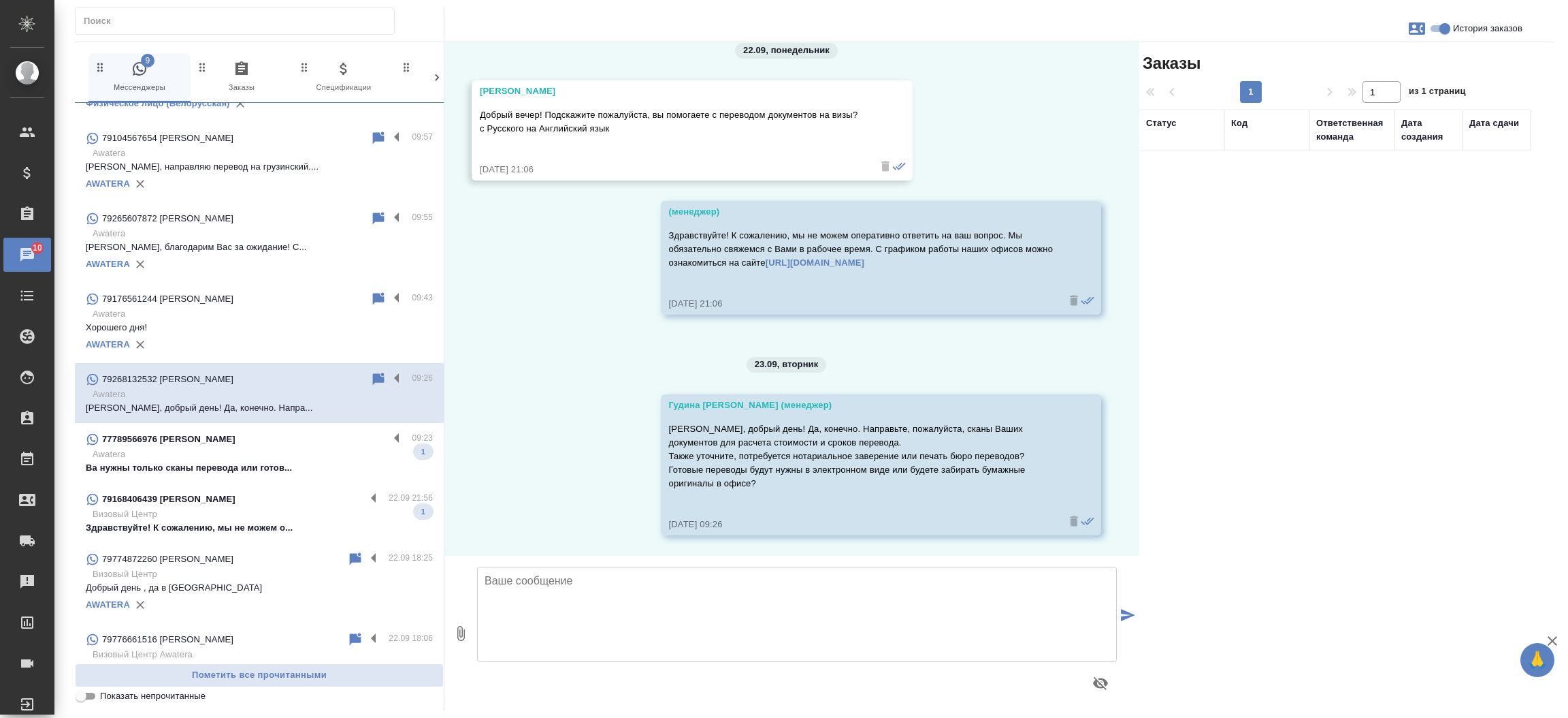
scroll to position [20, 0]
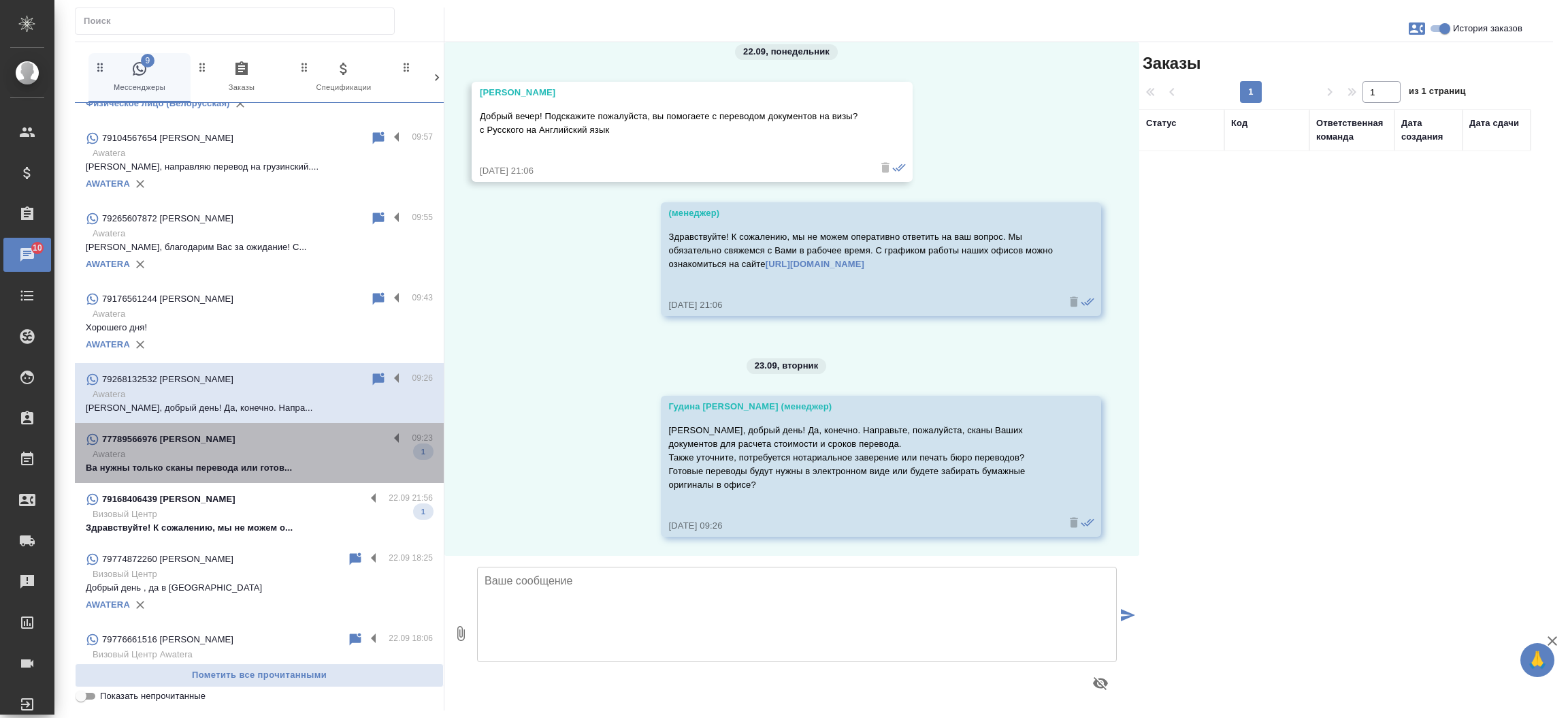
click at [271, 457] on p "Awatera" at bounding box center [262, 455] width 340 height 14
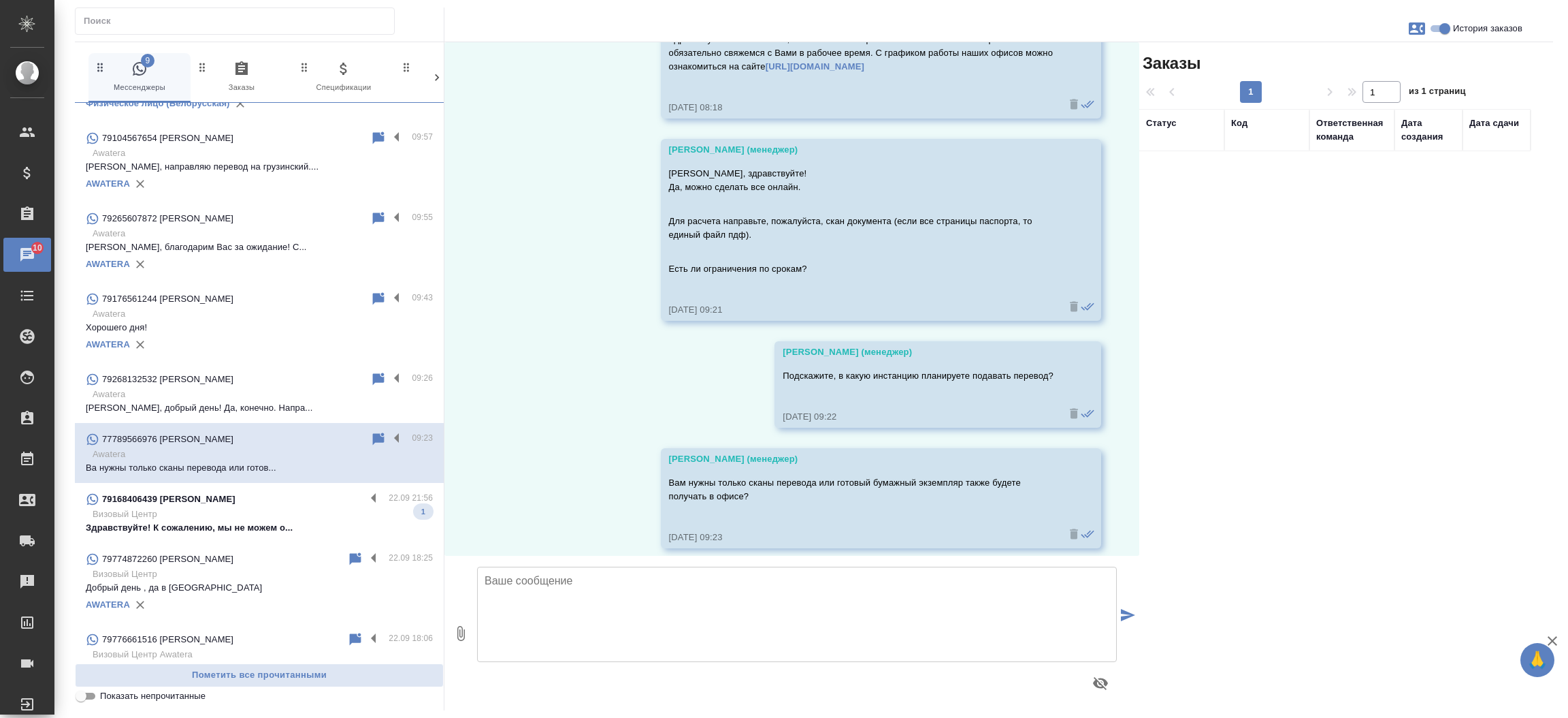
scroll to position [256, 0]
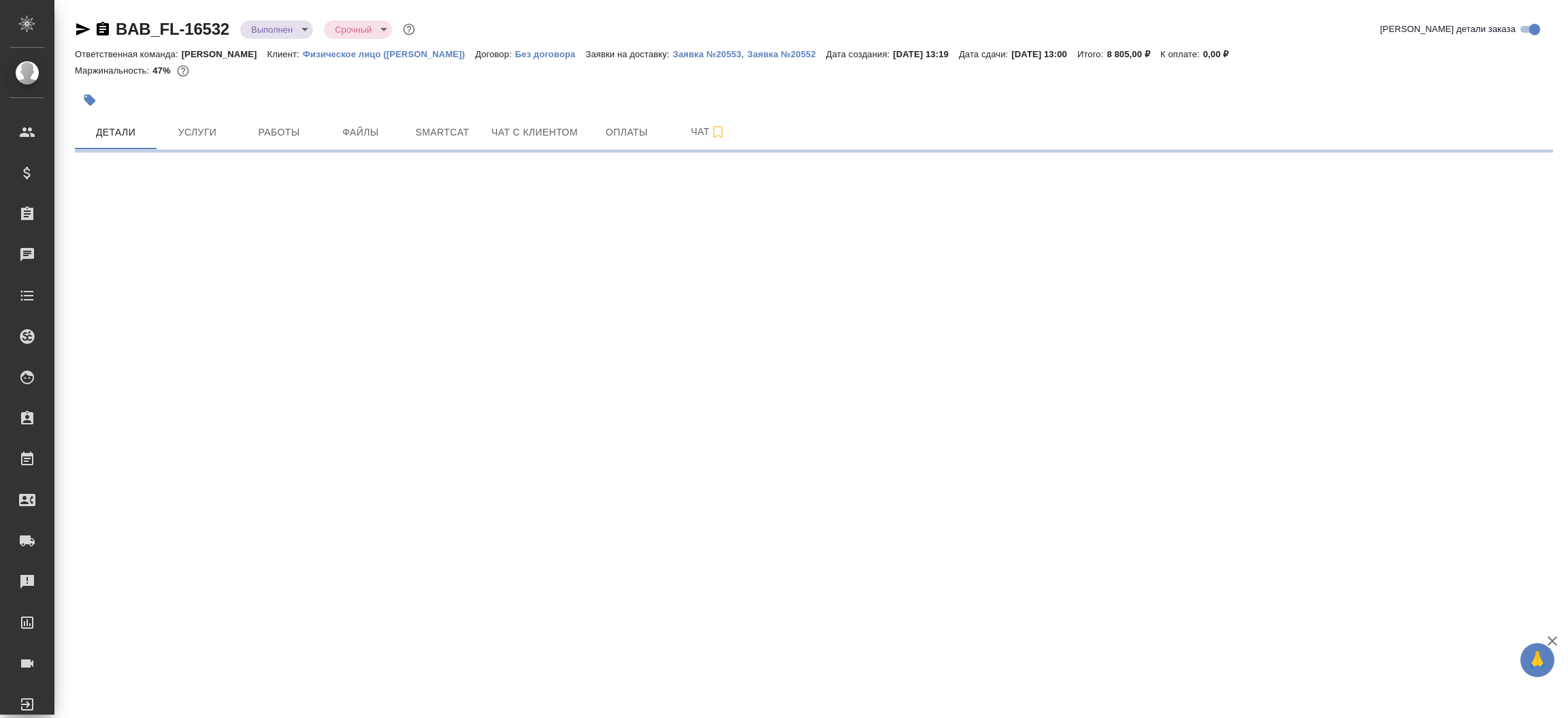
click at [76, 24] on icon "button" at bounding box center [83, 29] width 14 height 12
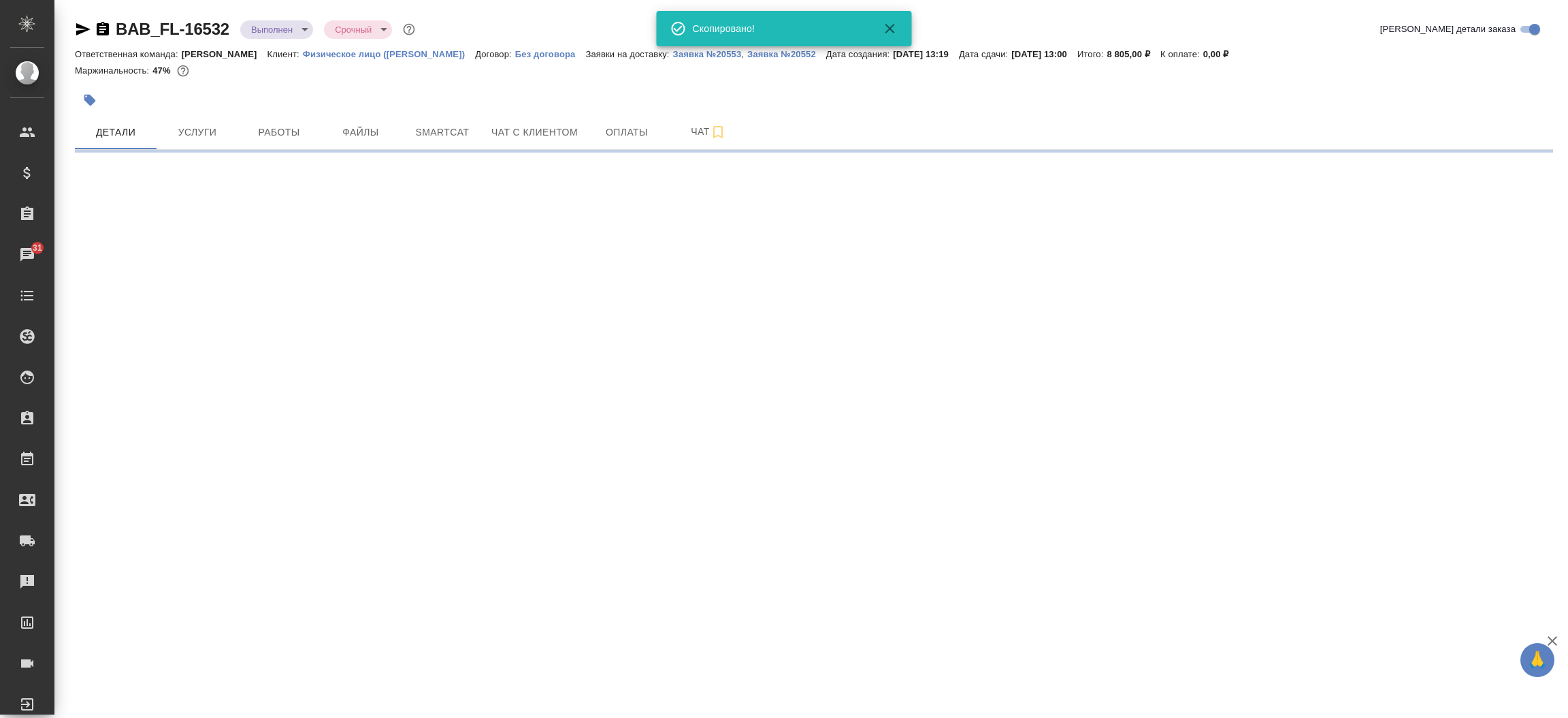
select select "RU"
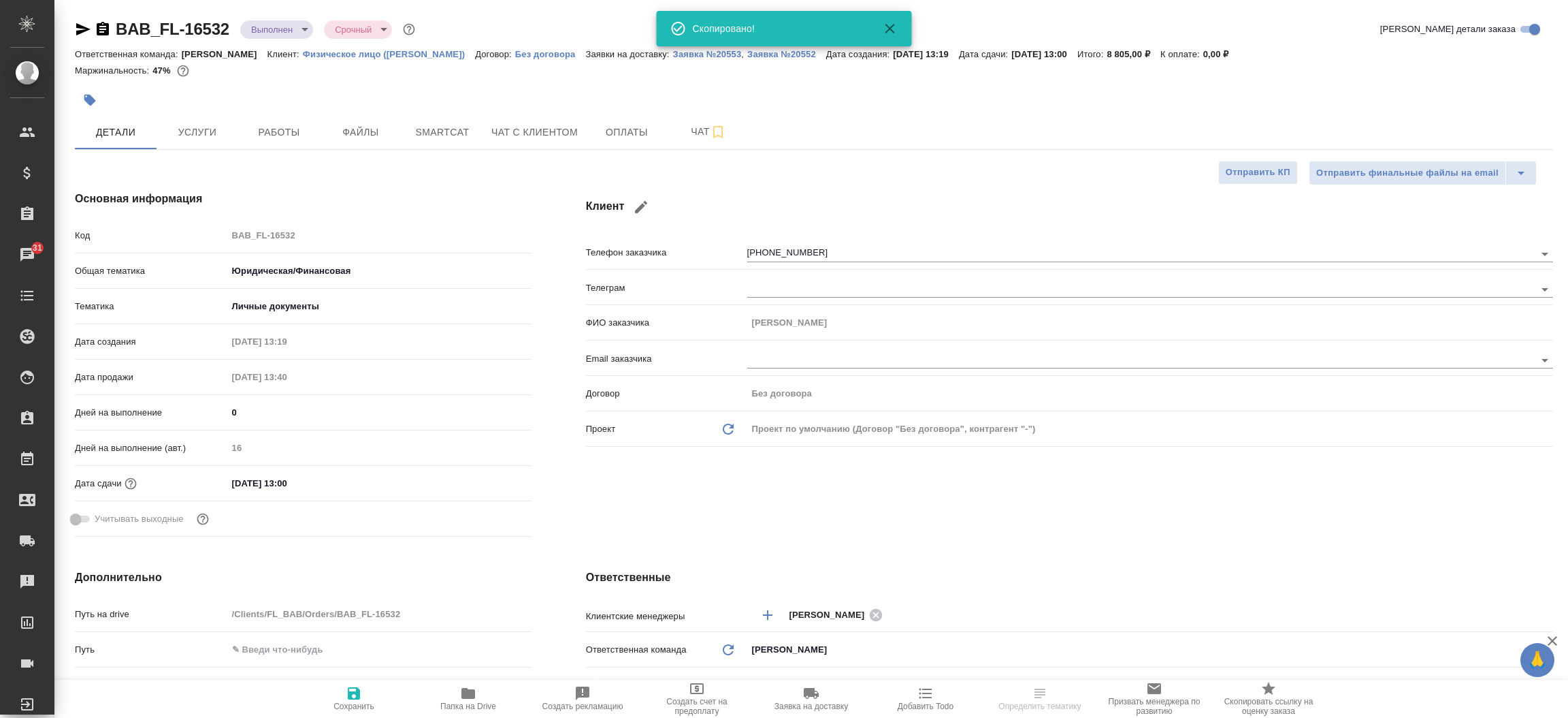
type textarea "x"
type input "Москалец Алина"
type input "Тарабановская Анастасия"
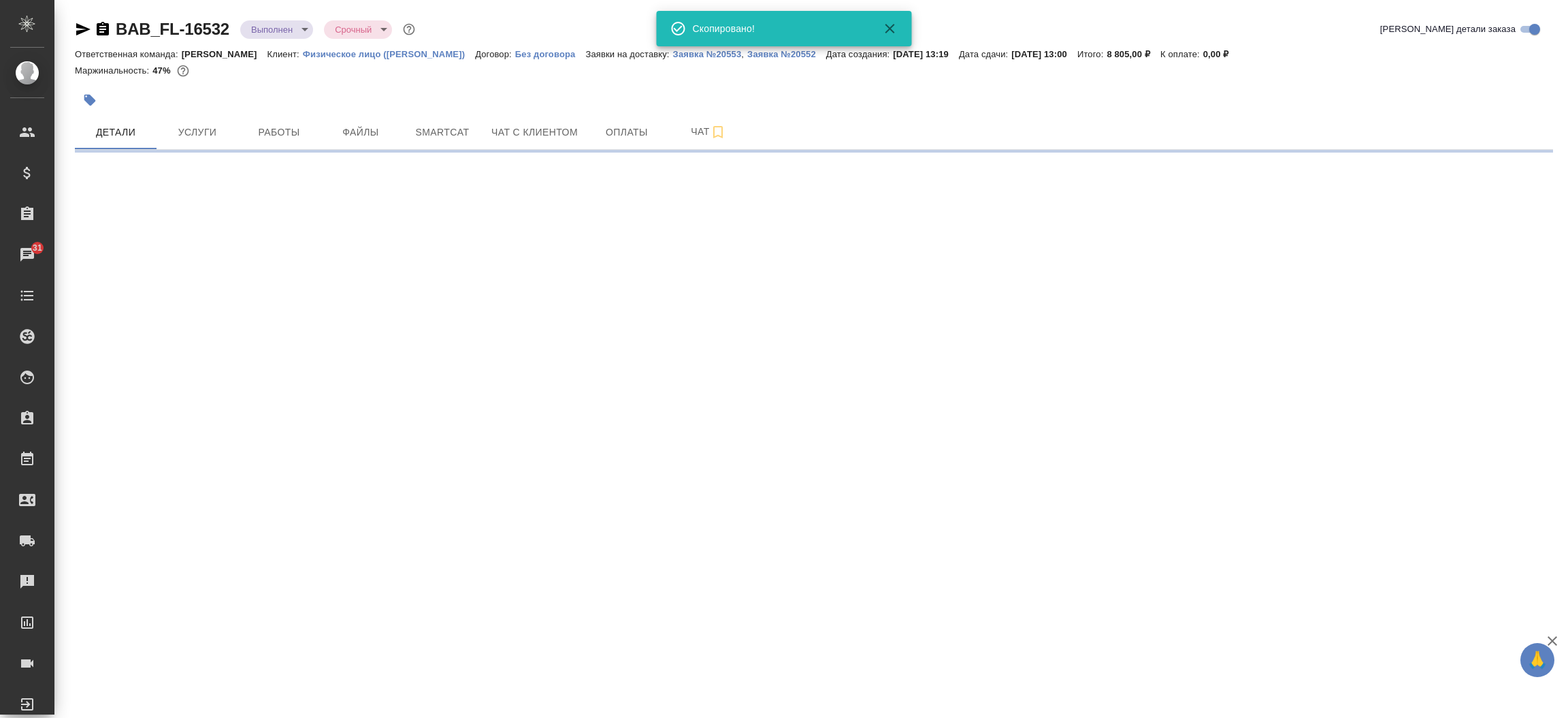
select select "RU"
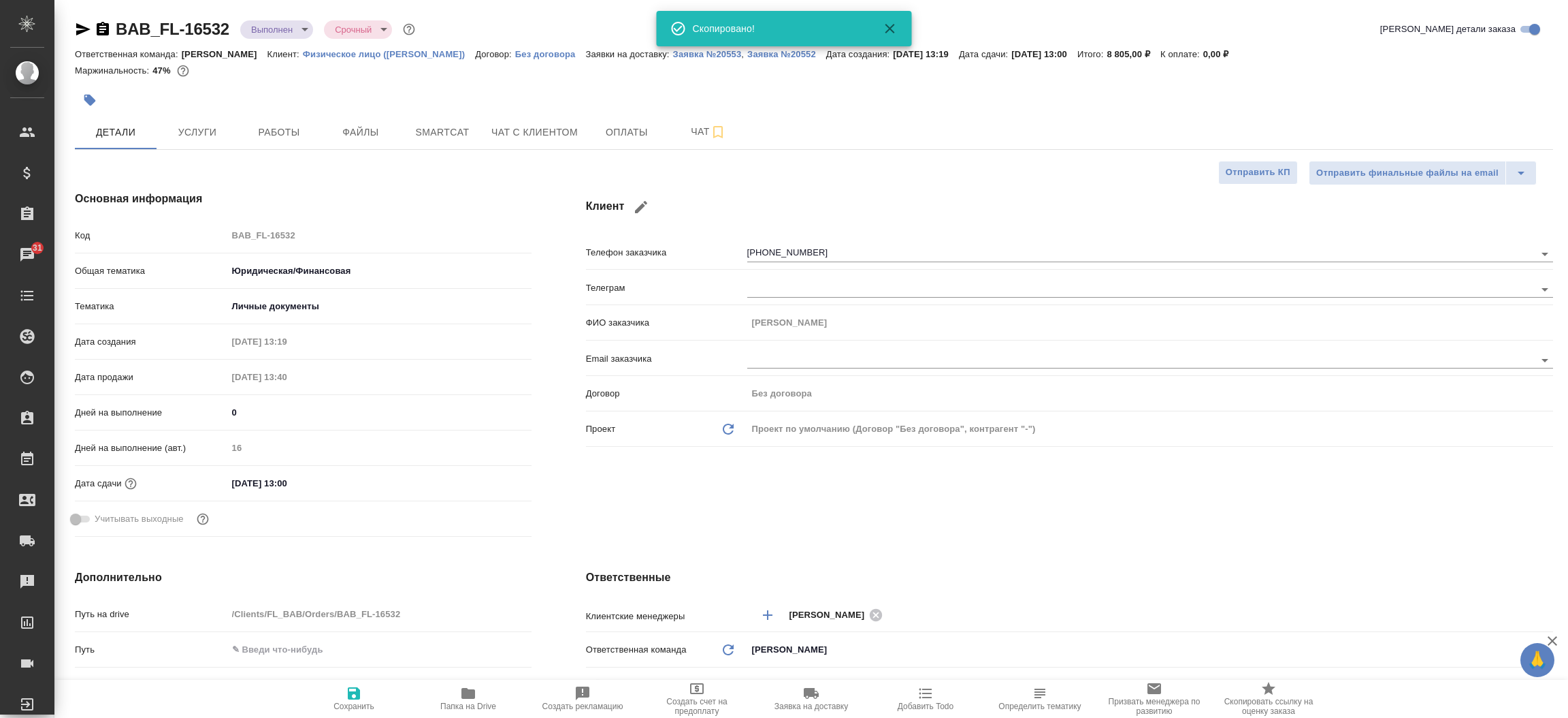
type textarea "x"
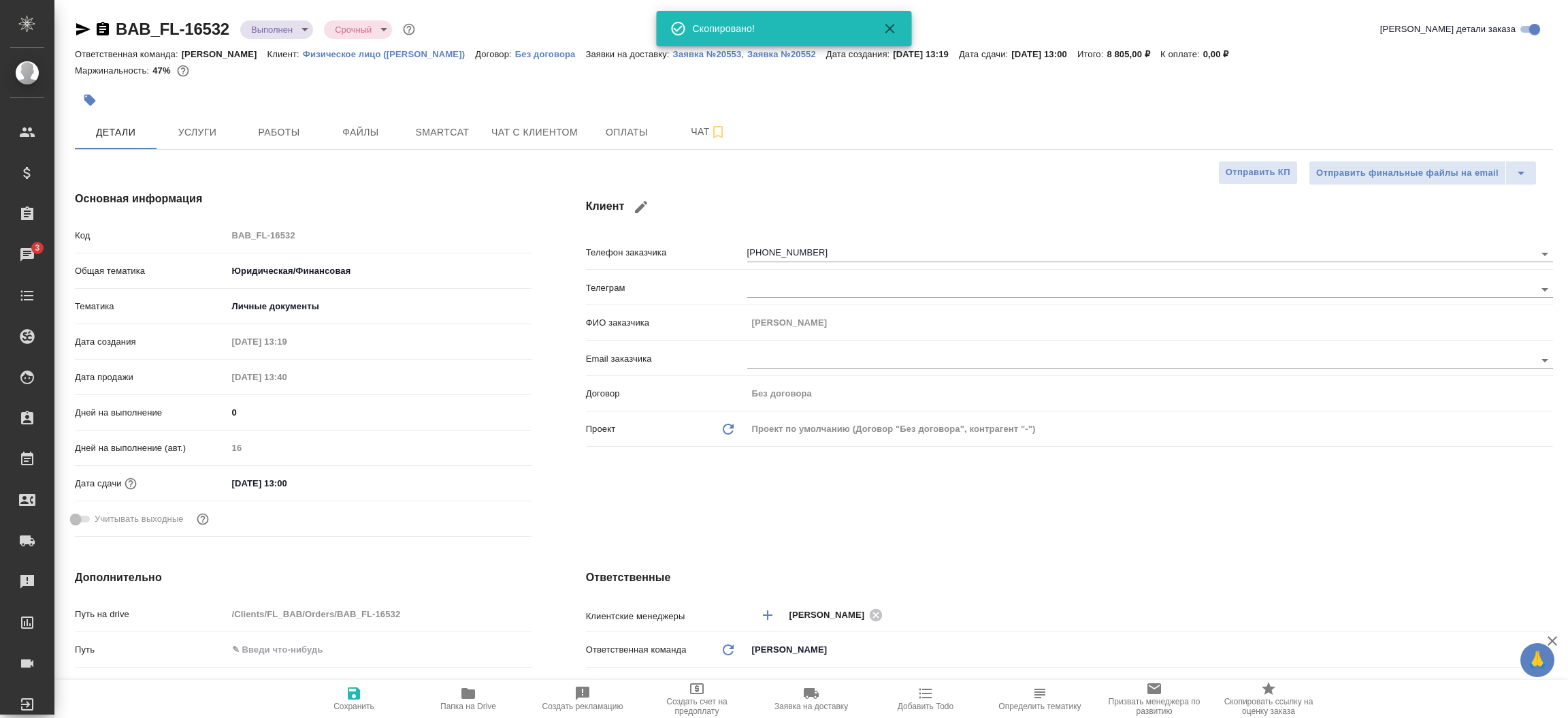
type textarea "x"
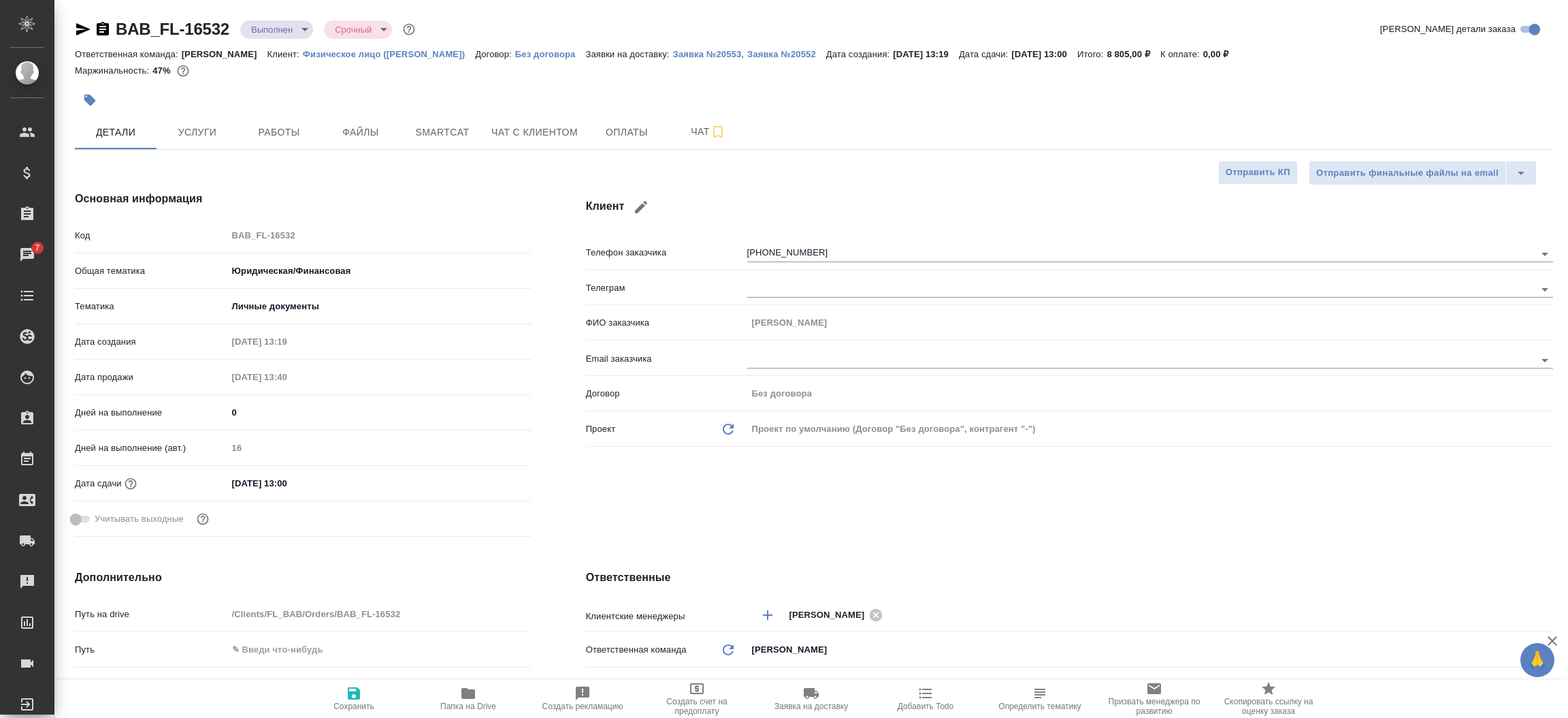
type textarea "x"
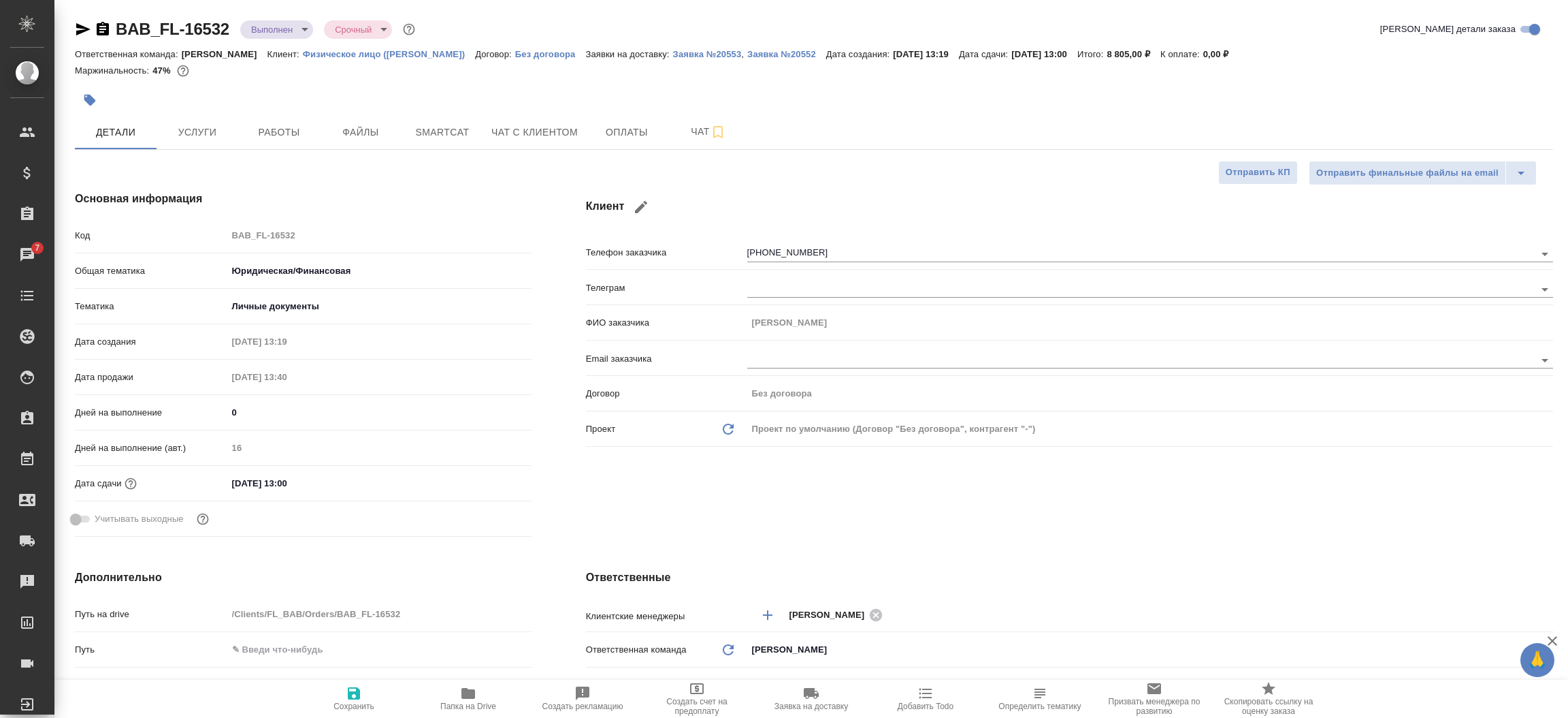
type textarea "x"
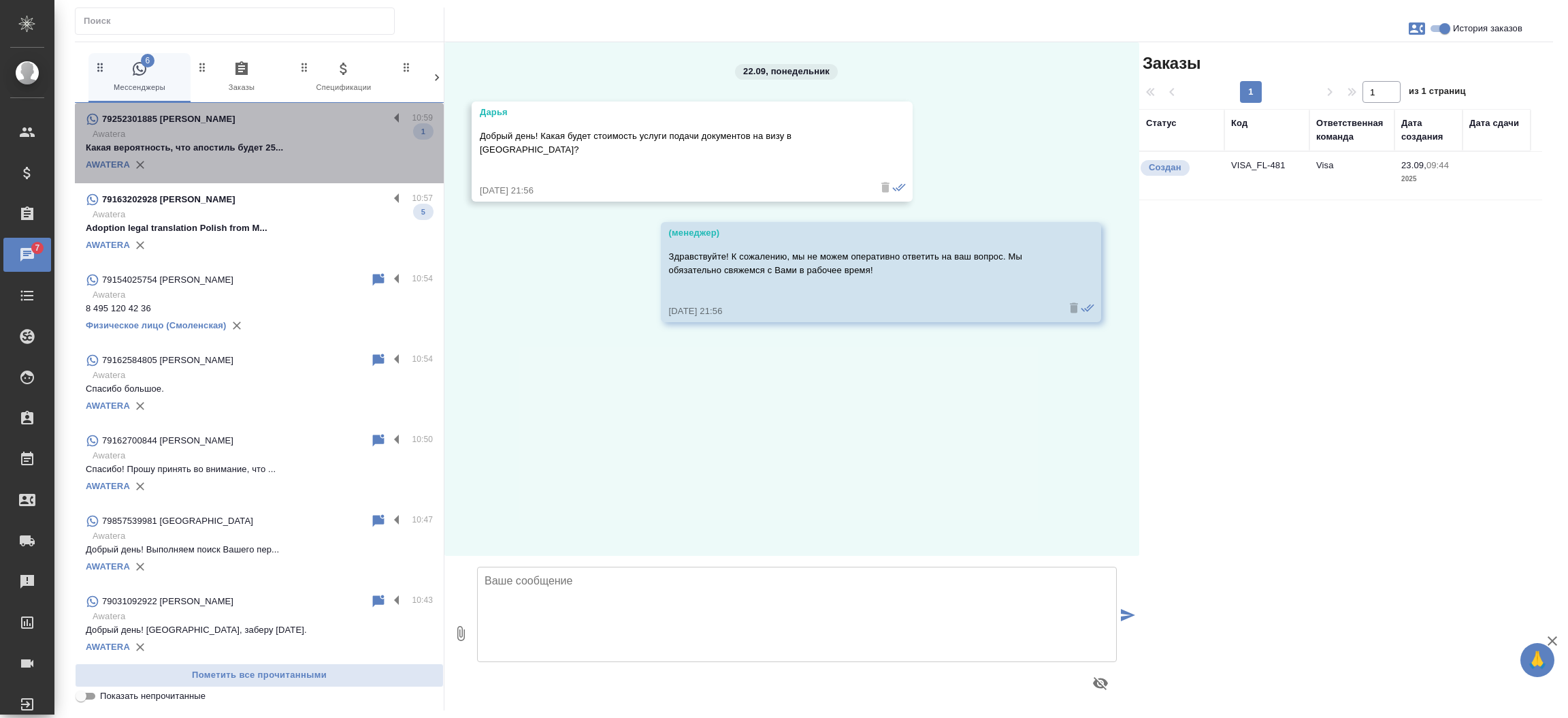
click at [262, 150] on p "Какая вероятность, что апостиль будет 25..." at bounding box center [259, 148] width 347 height 14
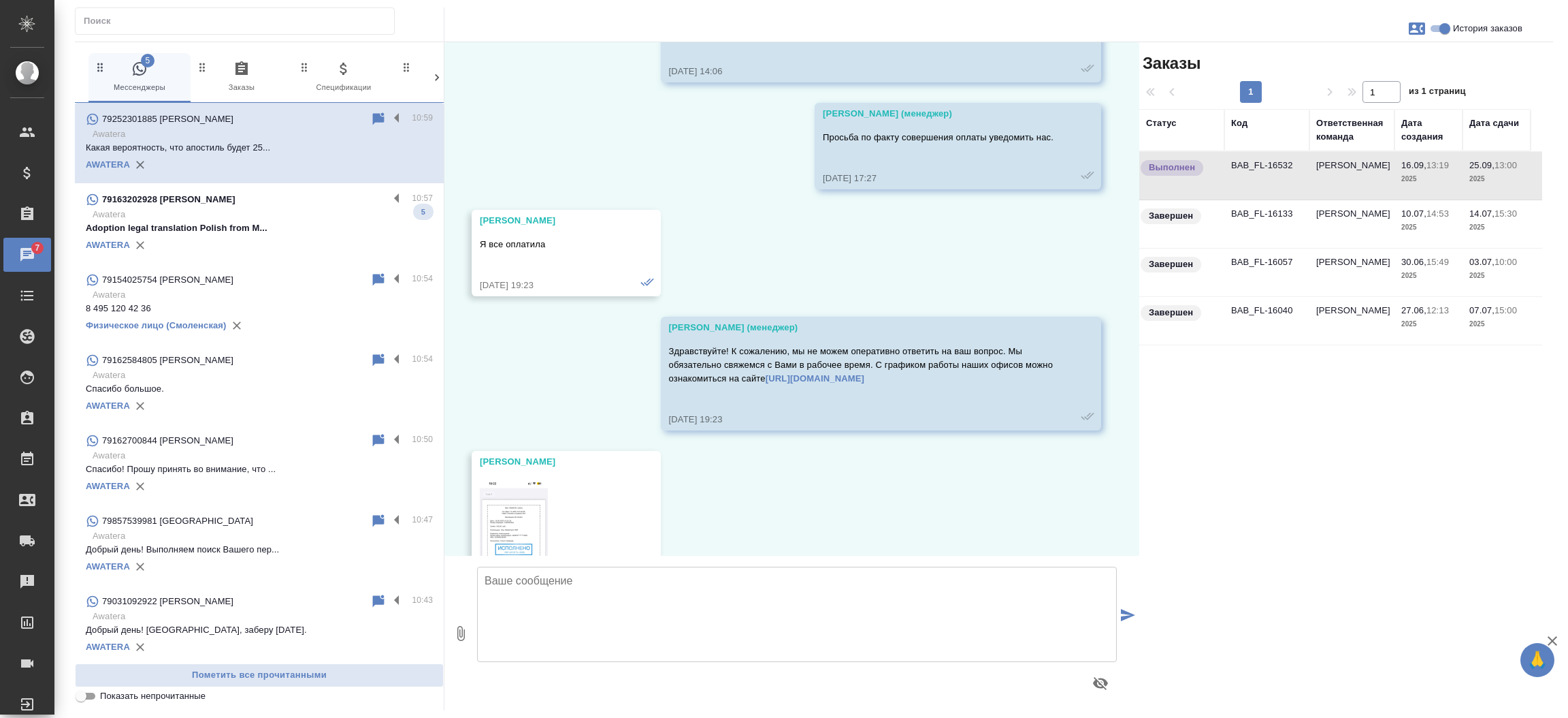
scroll to position [9135, 0]
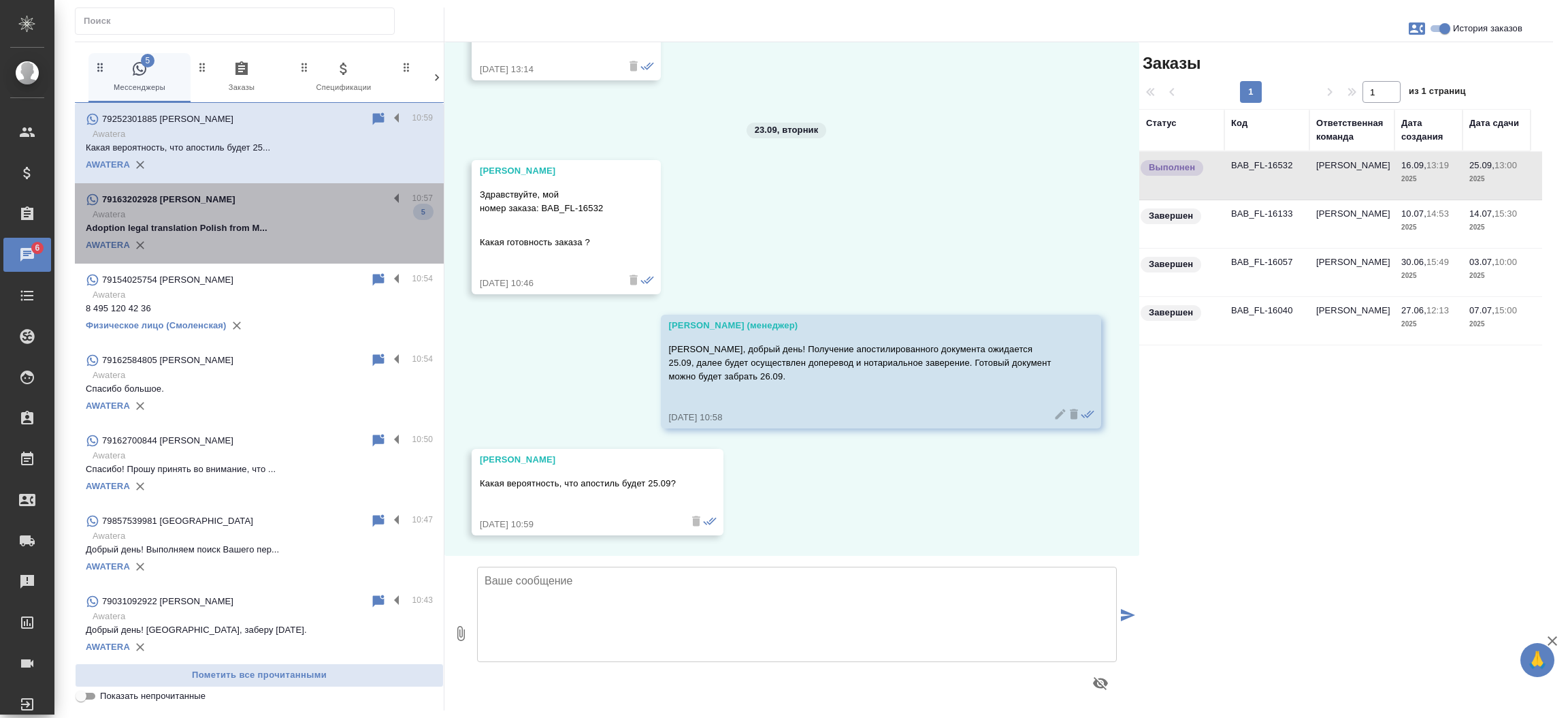
click at [310, 236] on div "AWATERA" at bounding box center [259, 245] width 347 height 21
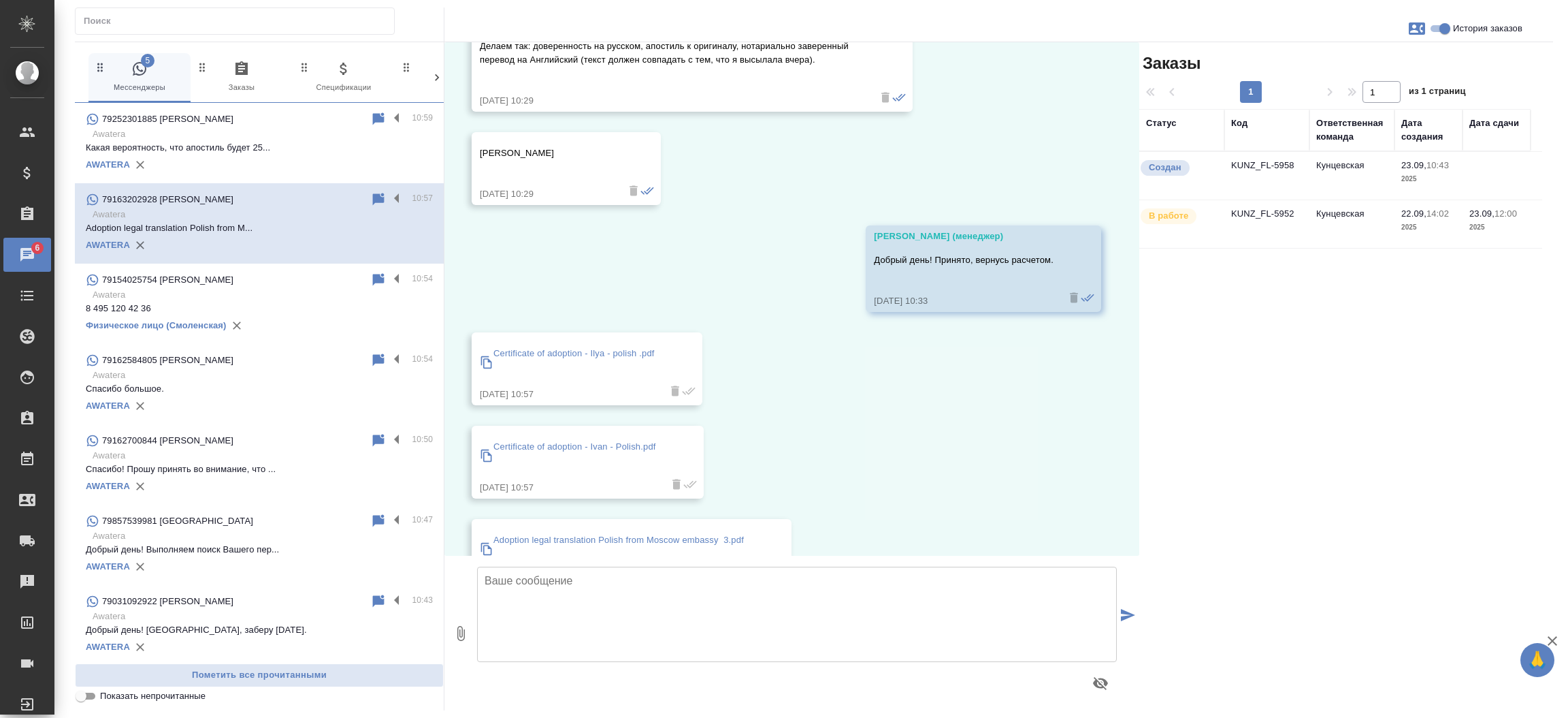
scroll to position [1355, 0]
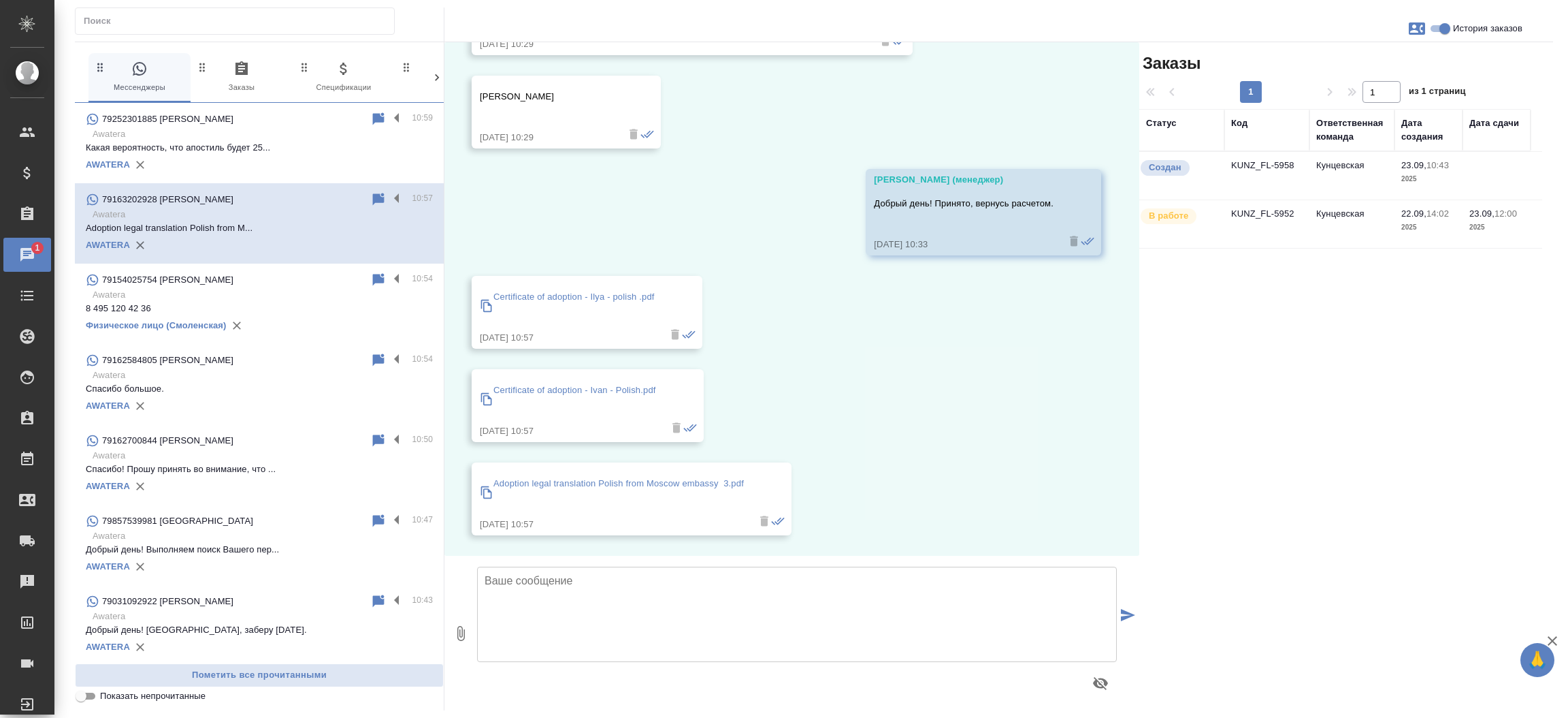
click at [1232, 161] on td "KUNZ_FL-5958" at bounding box center [1267, 176] width 85 height 48
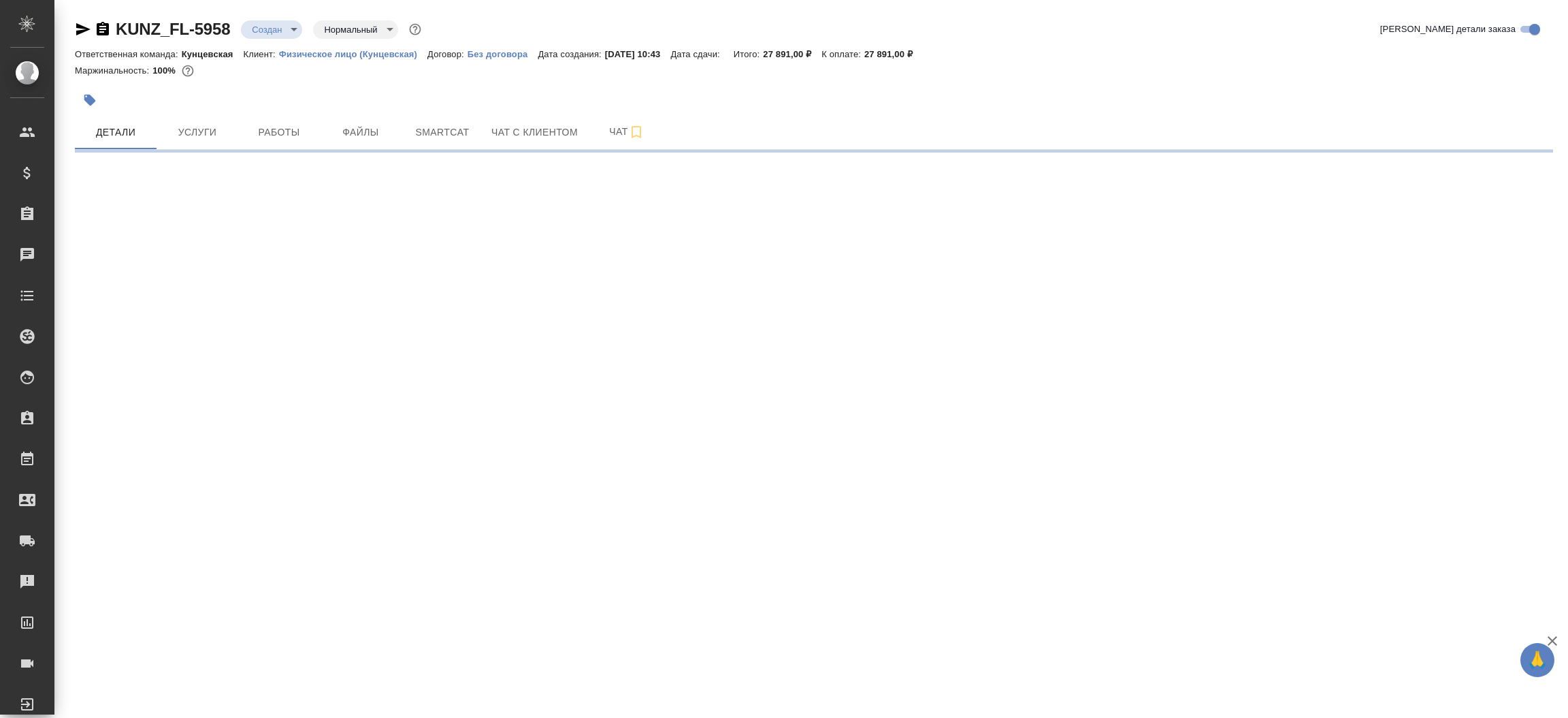
click at [86, 34] on icon "button" at bounding box center [82, 29] width 16 height 16
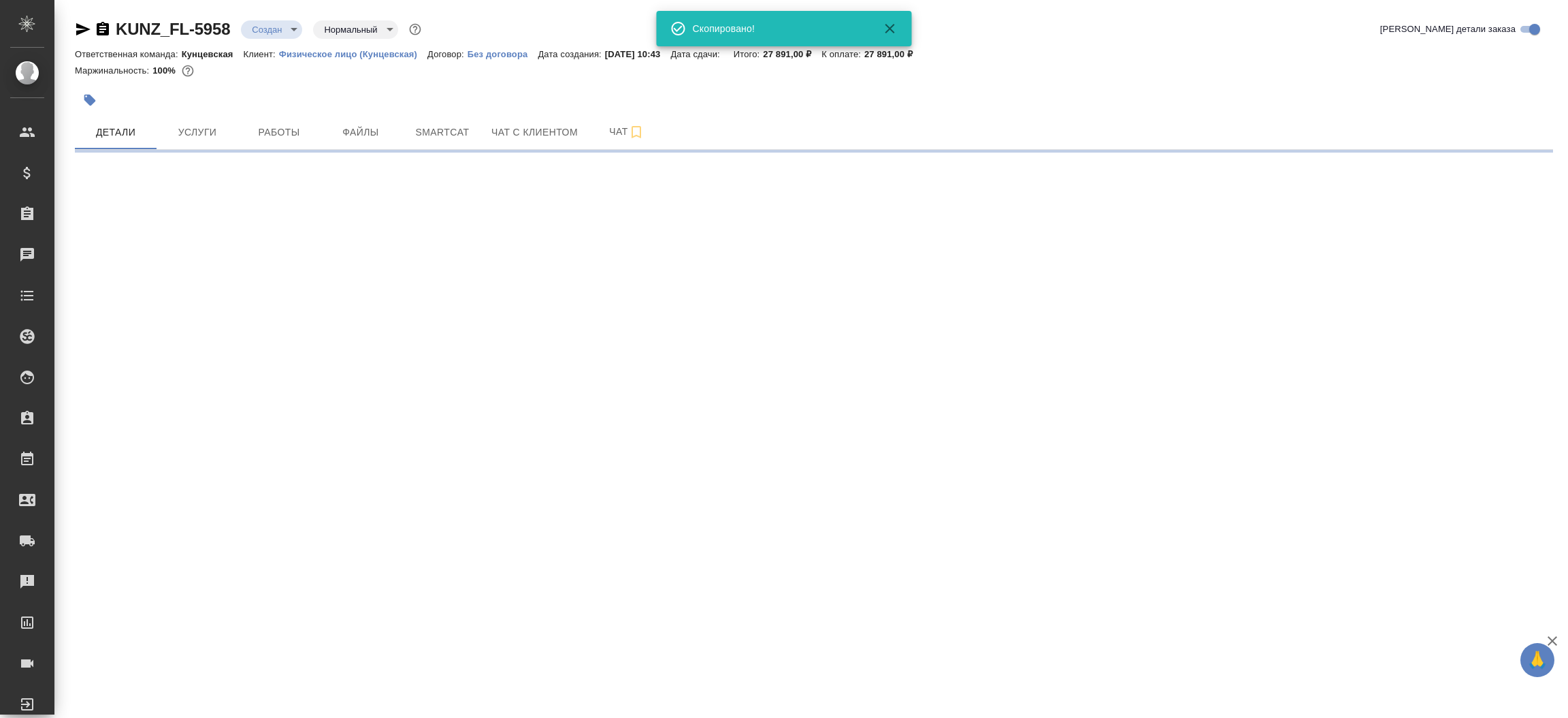
select select "RU"
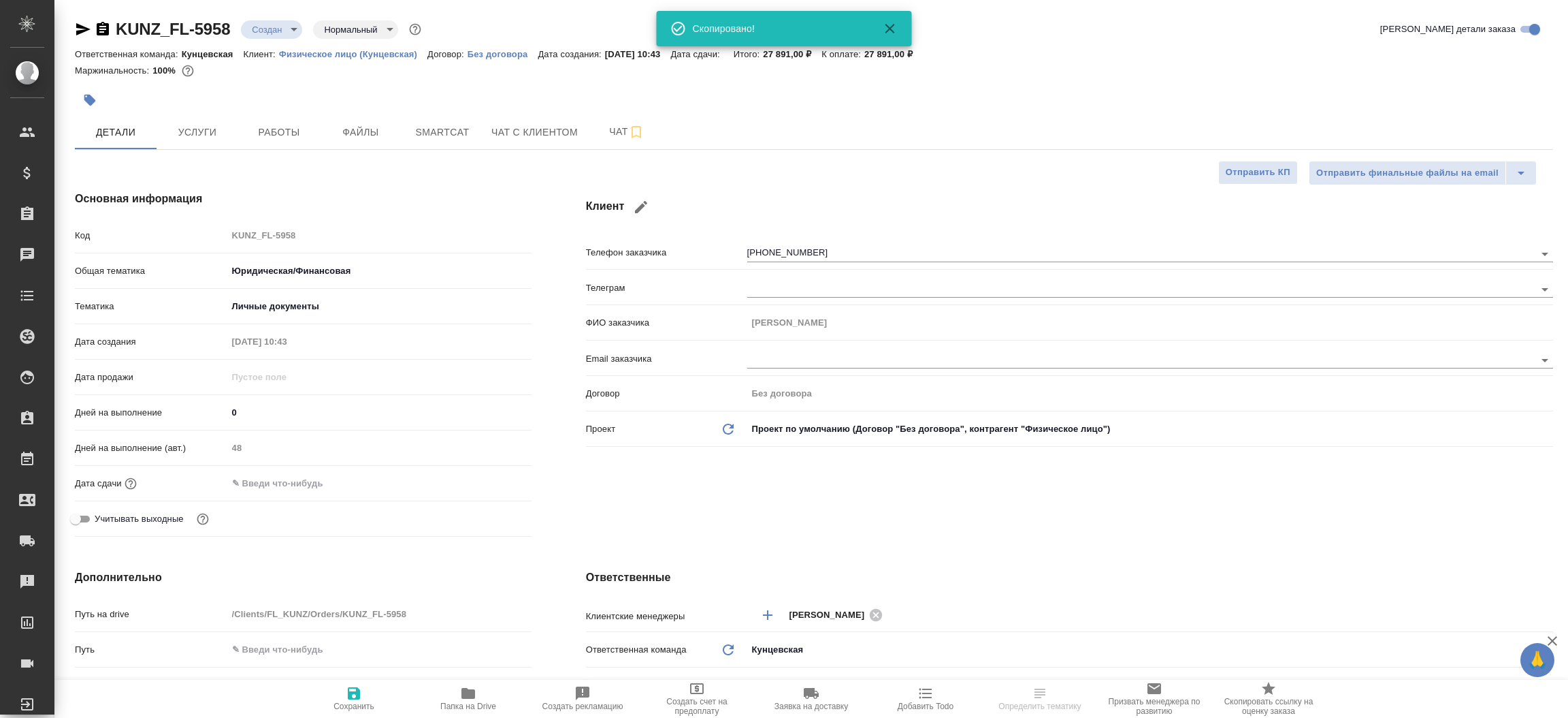
type textarea "x"
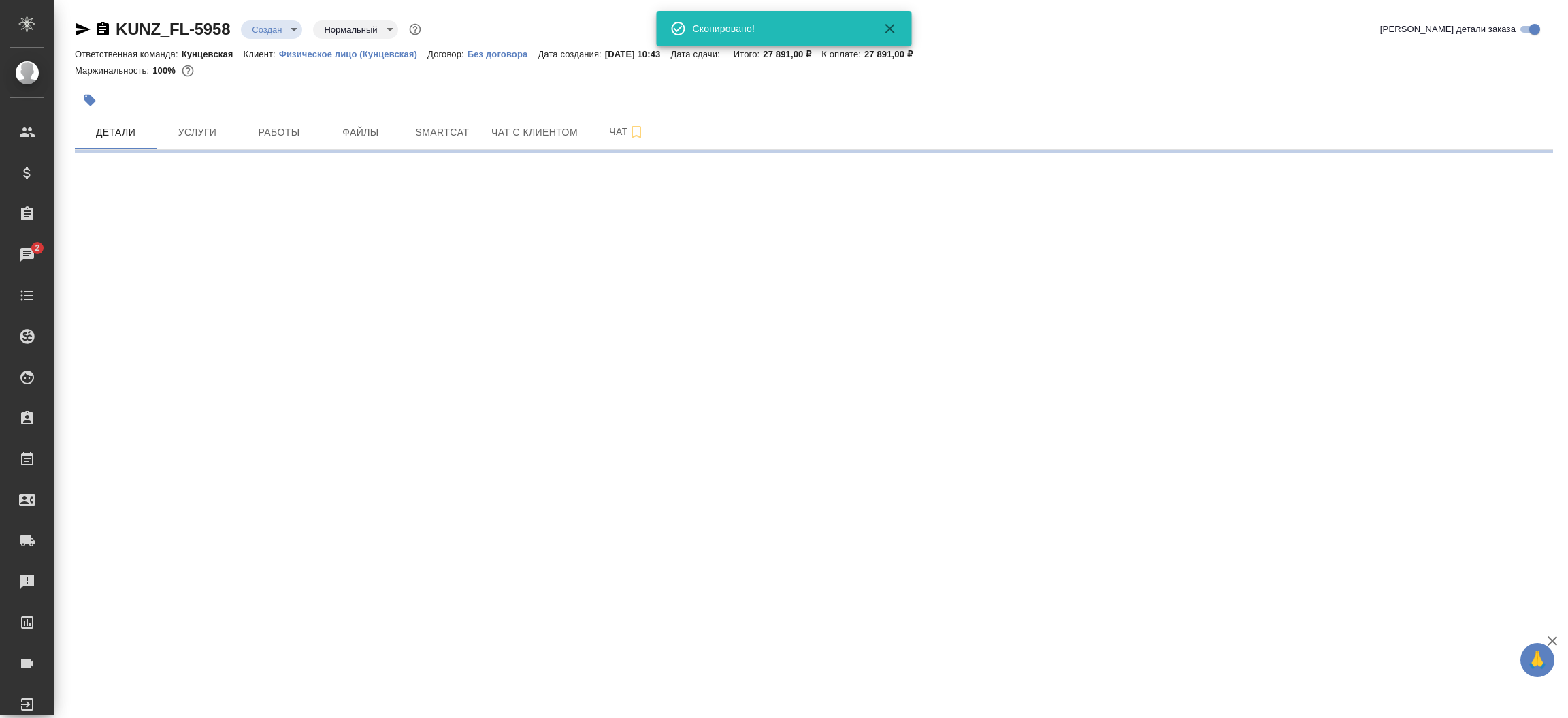
select select "RU"
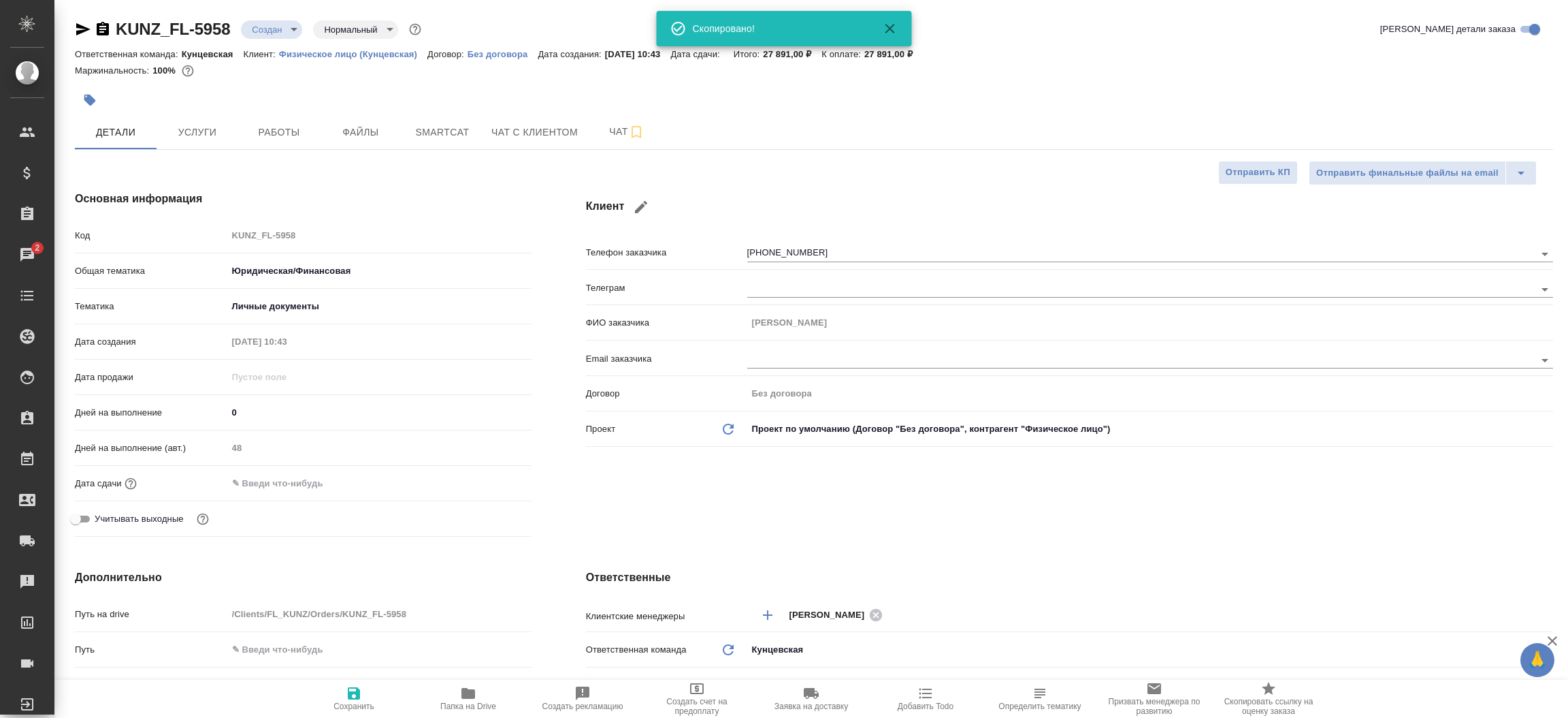
type textarea "x"
